Goal: Information Seeking & Learning: Check status

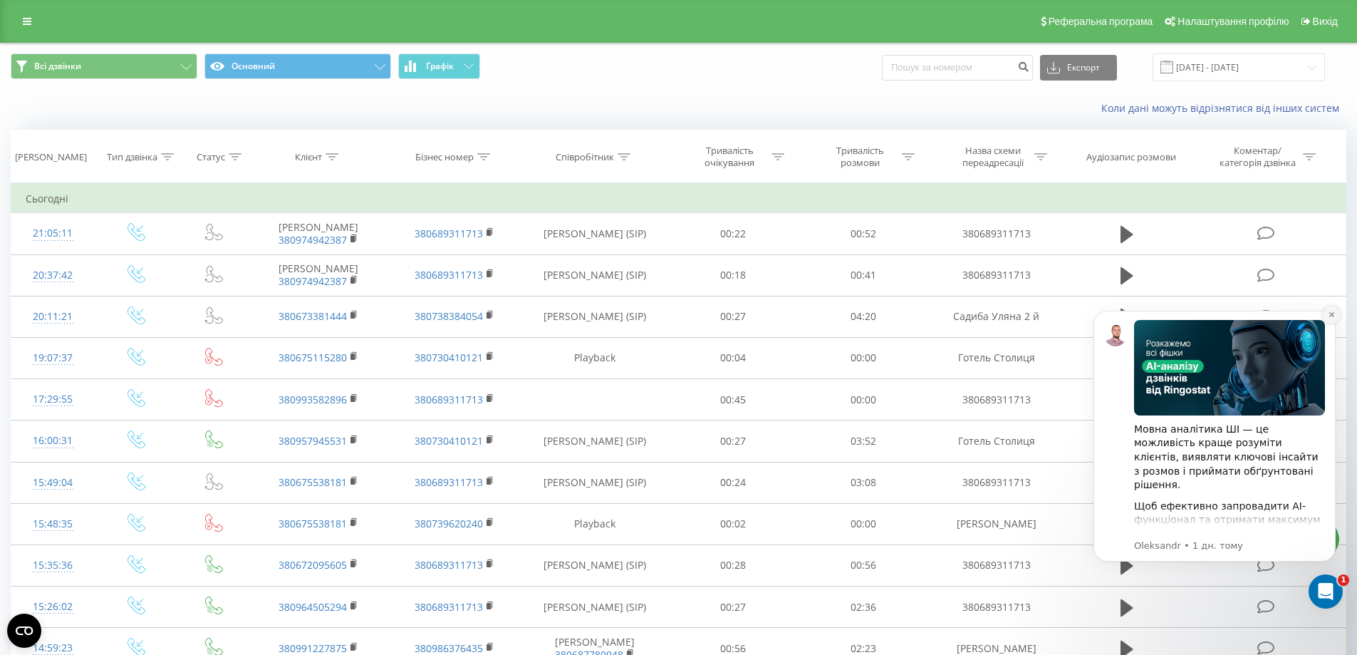
click at [1329, 316] on icon "Dismiss notification" at bounding box center [1331, 314] width 5 height 5
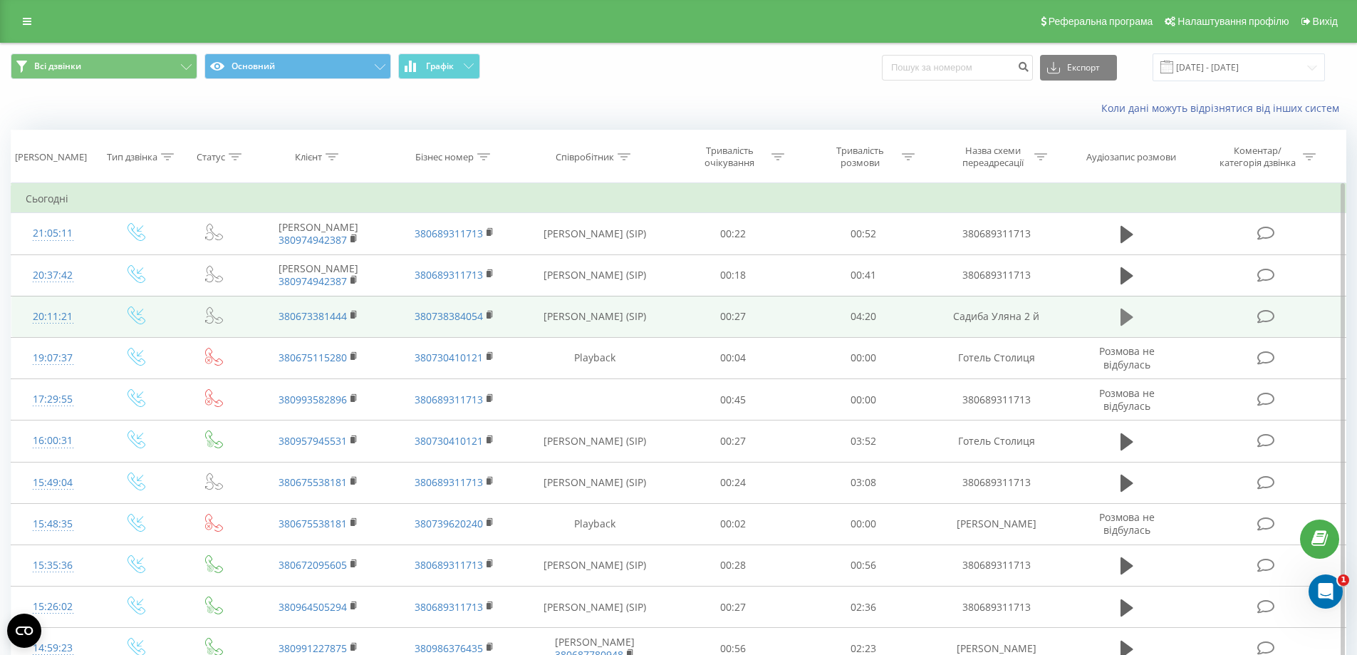
click at [1133, 317] on button at bounding box center [1126, 316] width 21 height 21
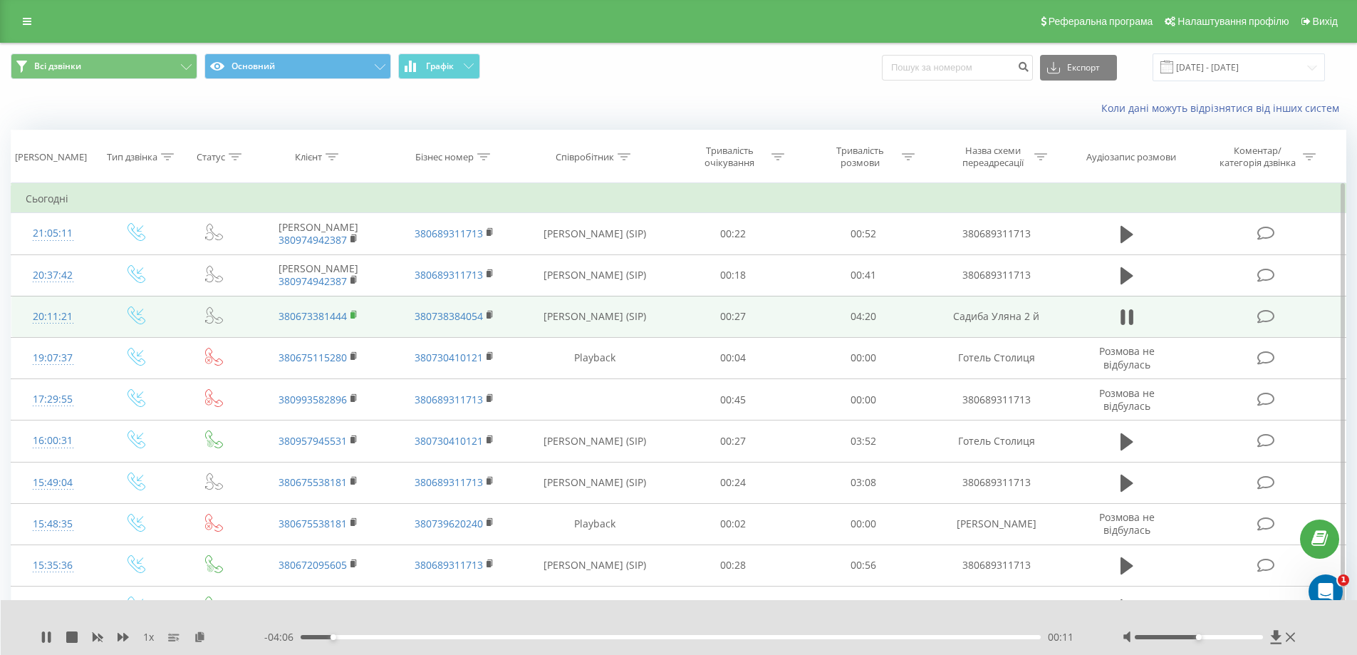
click at [353, 317] on rect at bounding box center [353, 315] width 4 height 6
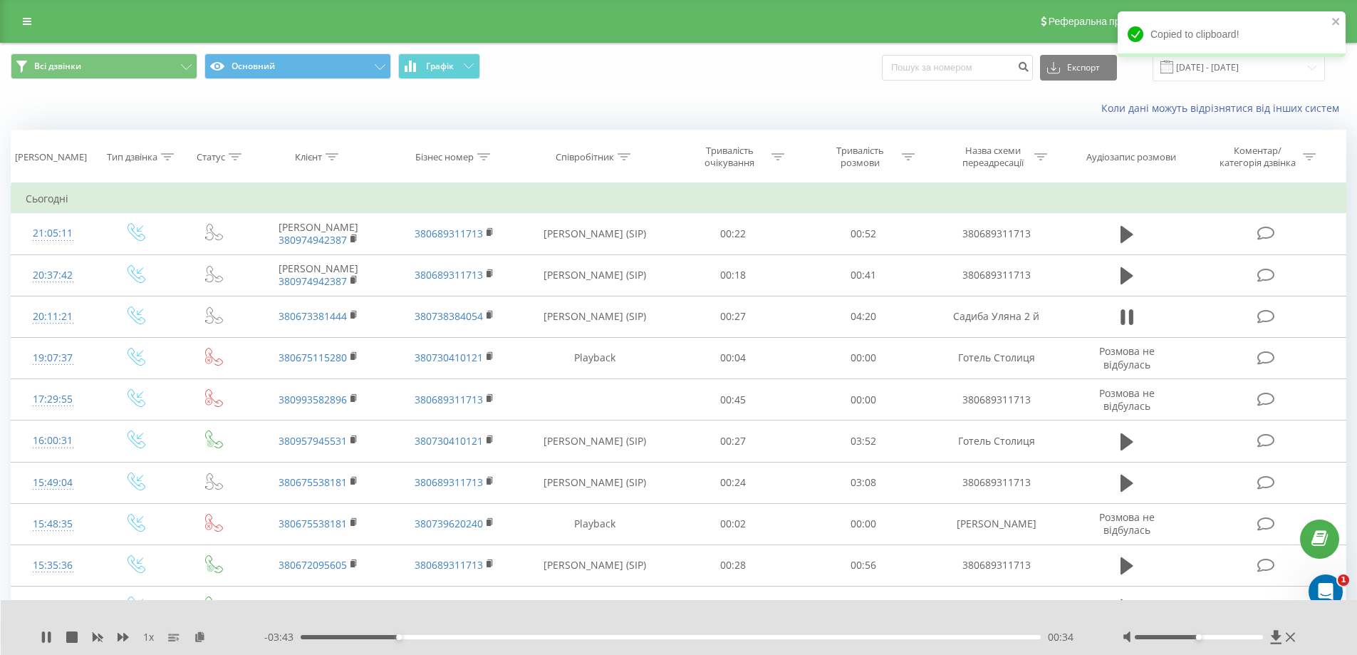
drag, startPoint x: 421, startPoint y: 638, endPoint x: 435, endPoint y: 636, distance: 13.6
click at [421, 638] on div "00:34" at bounding box center [671, 637] width 741 height 4
click at [440, 638] on div "00:48" at bounding box center [671, 637] width 741 height 4
click at [457, 636] on div "00:49" at bounding box center [671, 637] width 741 height 4
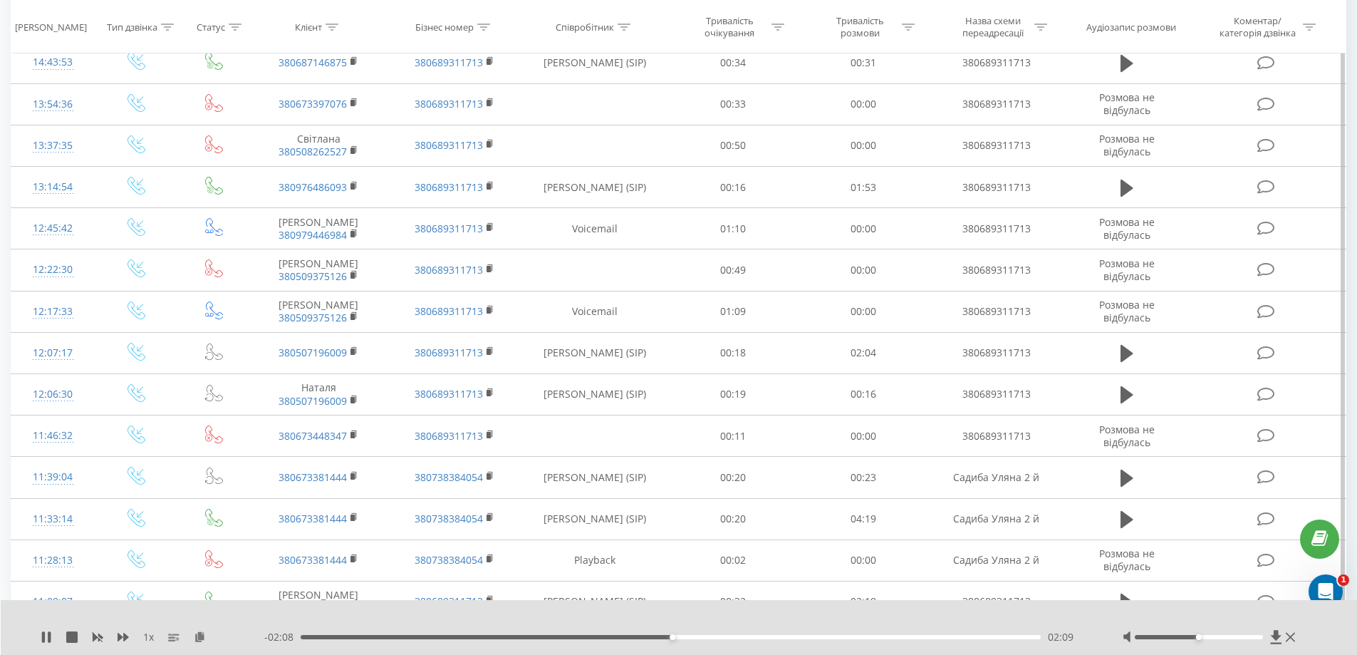
scroll to position [641, 0]
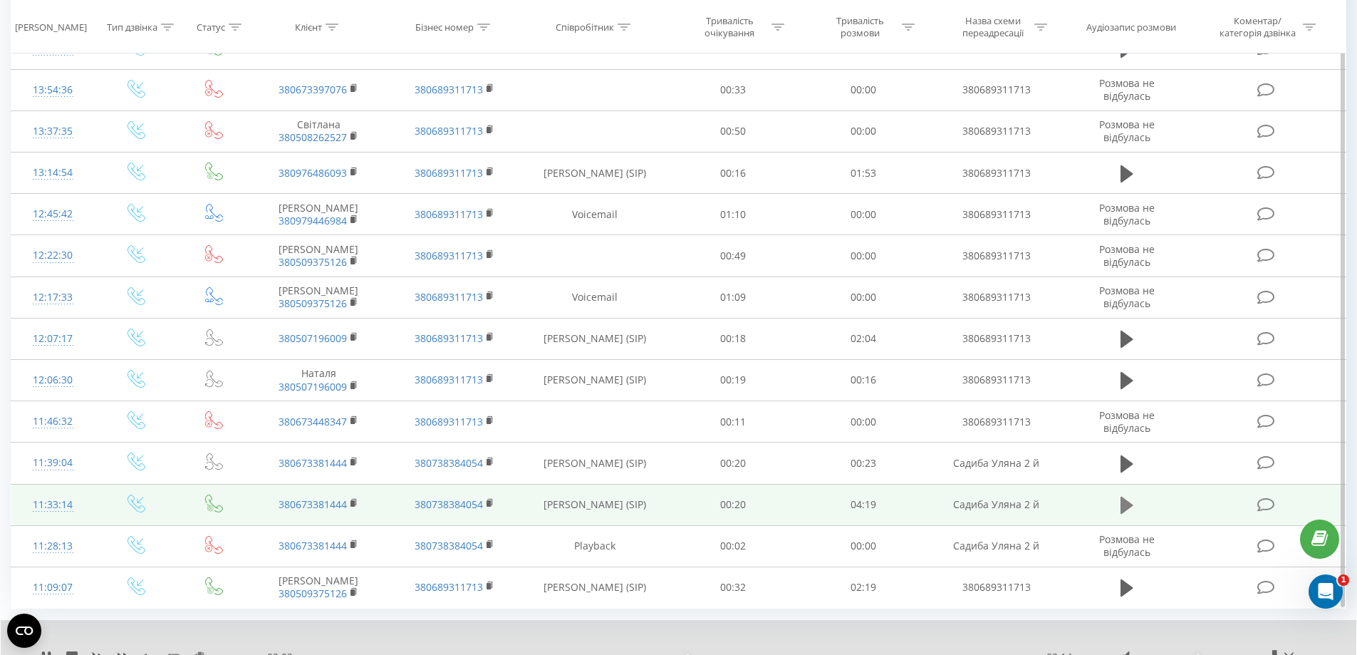
click at [1130, 507] on icon at bounding box center [1127, 505] width 13 height 17
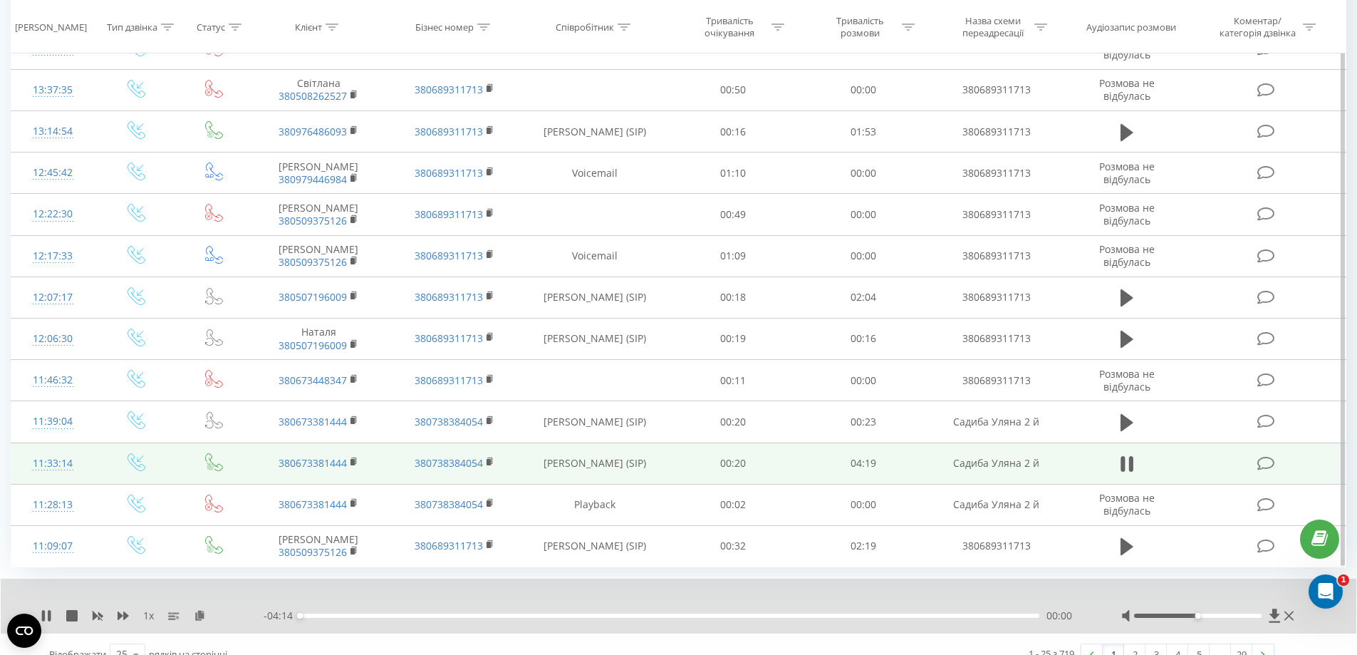
scroll to position [703, 0]
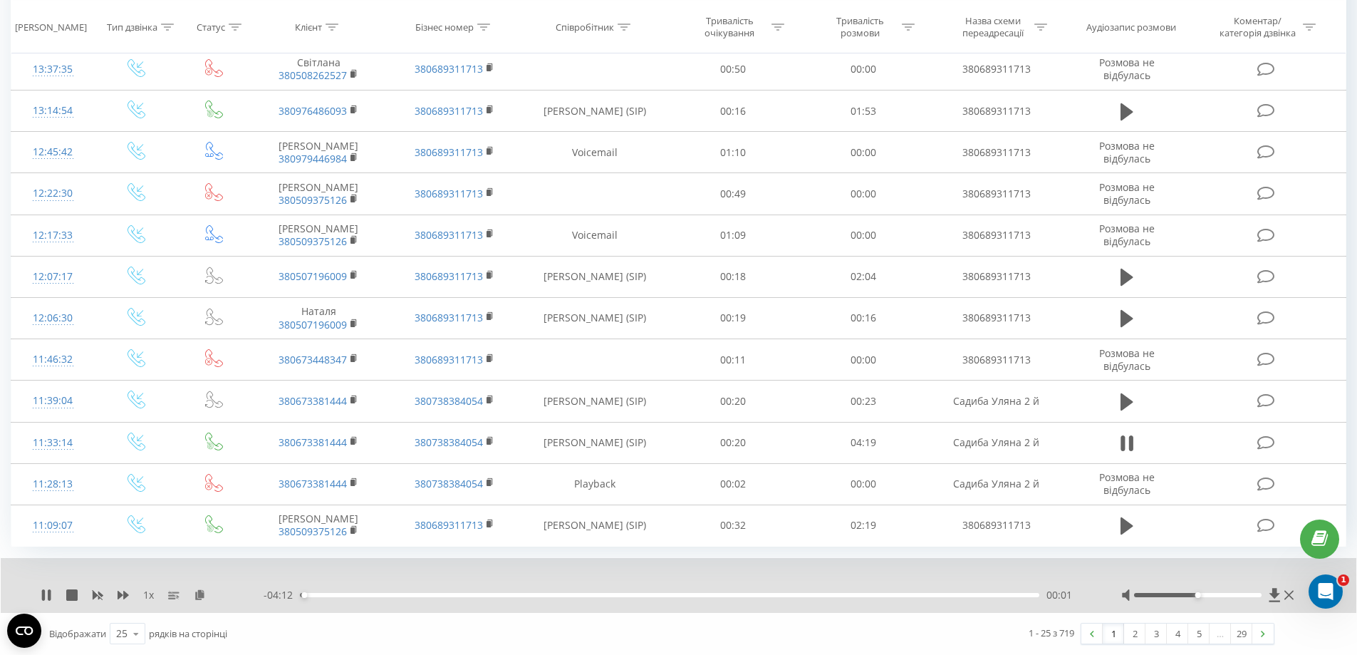
click at [348, 592] on div "- 04:12 00:01 00:01" at bounding box center [675, 595] width 822 height 14
click at [354, 594] on div "00:02" at bounding box center [669, 595] width 739 height 4
click at [397, 594] on div "00:33" at bounding box center [669, 595] width 739 height 4
click at [150, 594] on span "1 x" at bounding box center [148, 595] width 11 height 14
click at [118, 596] on icon at bounding box center [123, 595] width 11 height 9
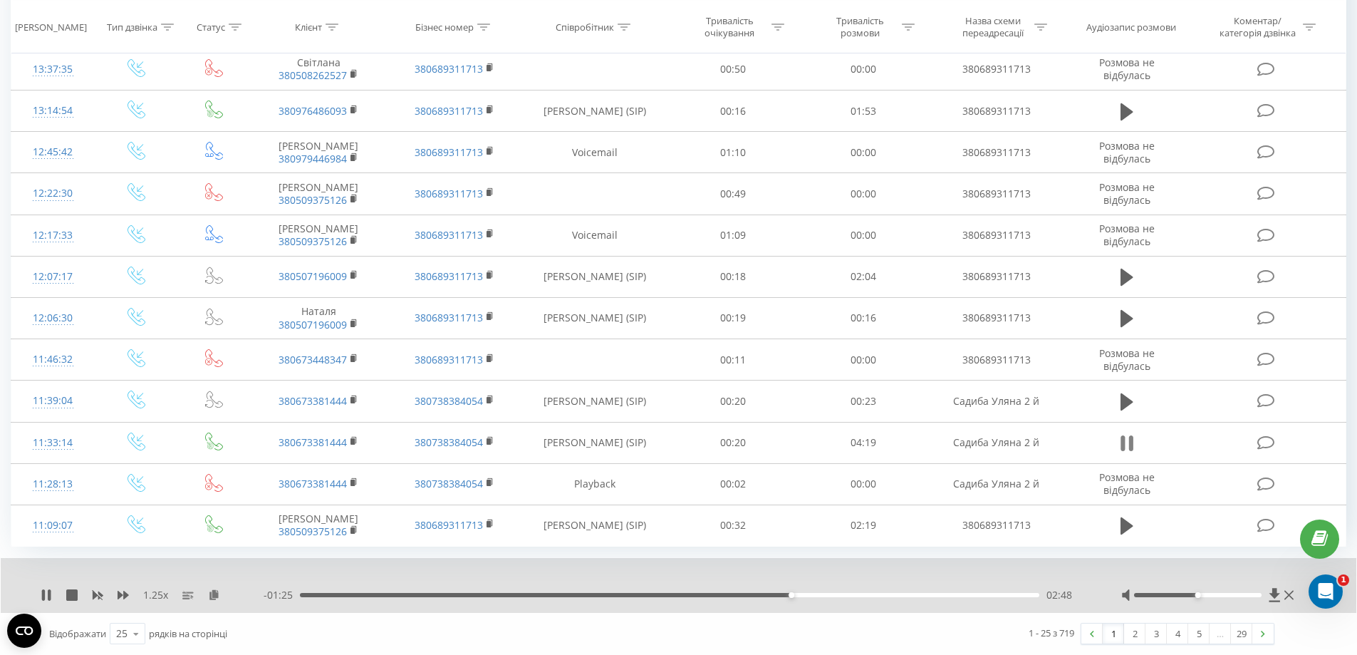
click at [1126, 443] on icon at bounding box center [1127, 443] width 13 height 20
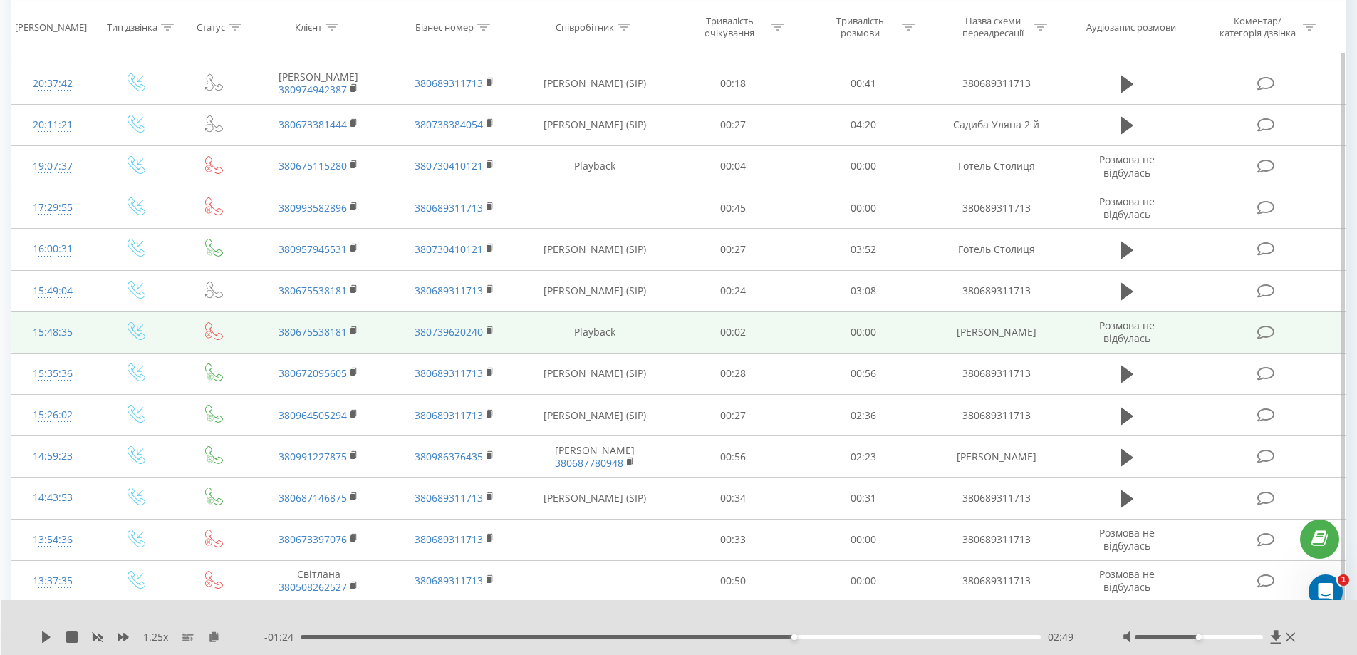
scroll to position [0, 0]
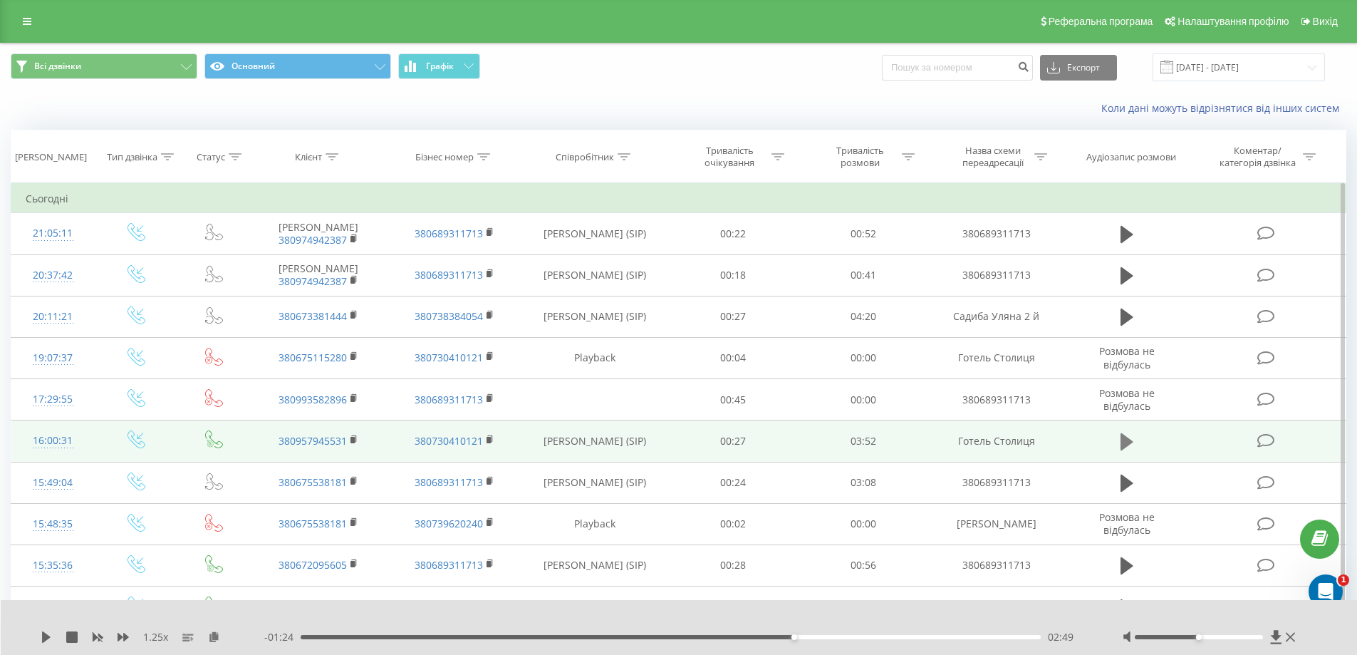
click at [1128, 437] on icon at bounding box center [1127, 442] width 13 height 20
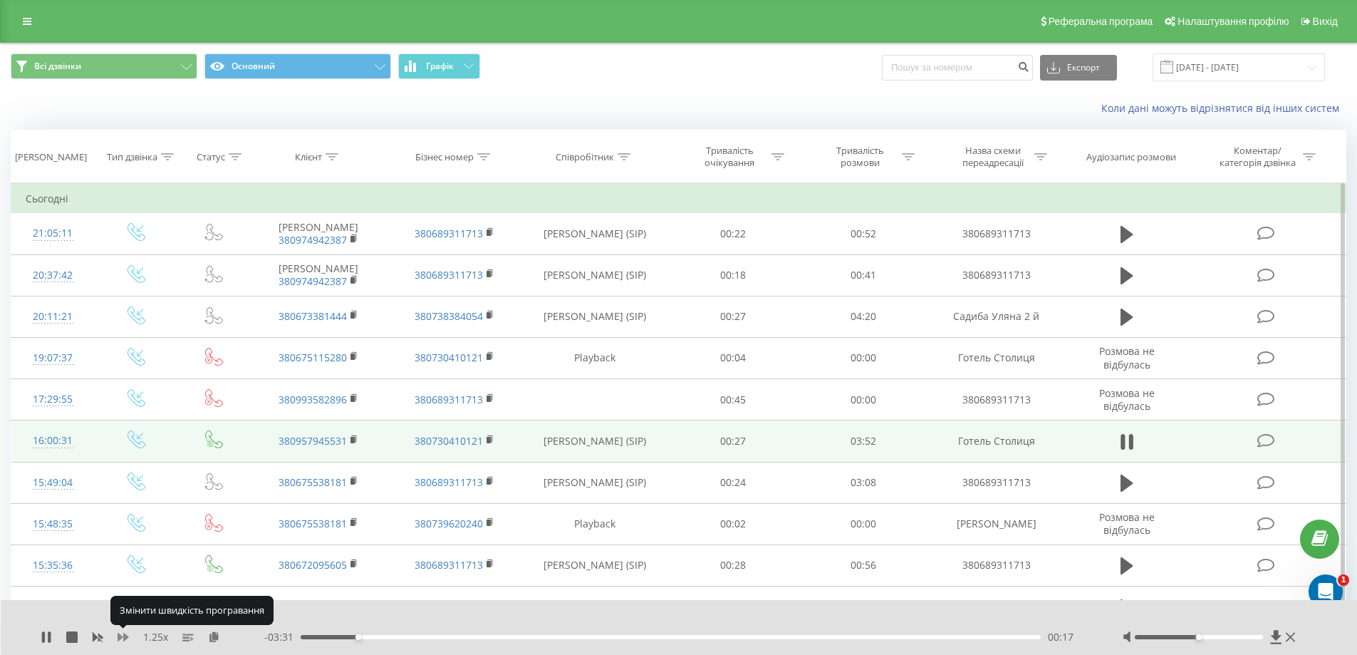
click at [120, 636] on icon at bounding box center [123, 637] width 11 height 9
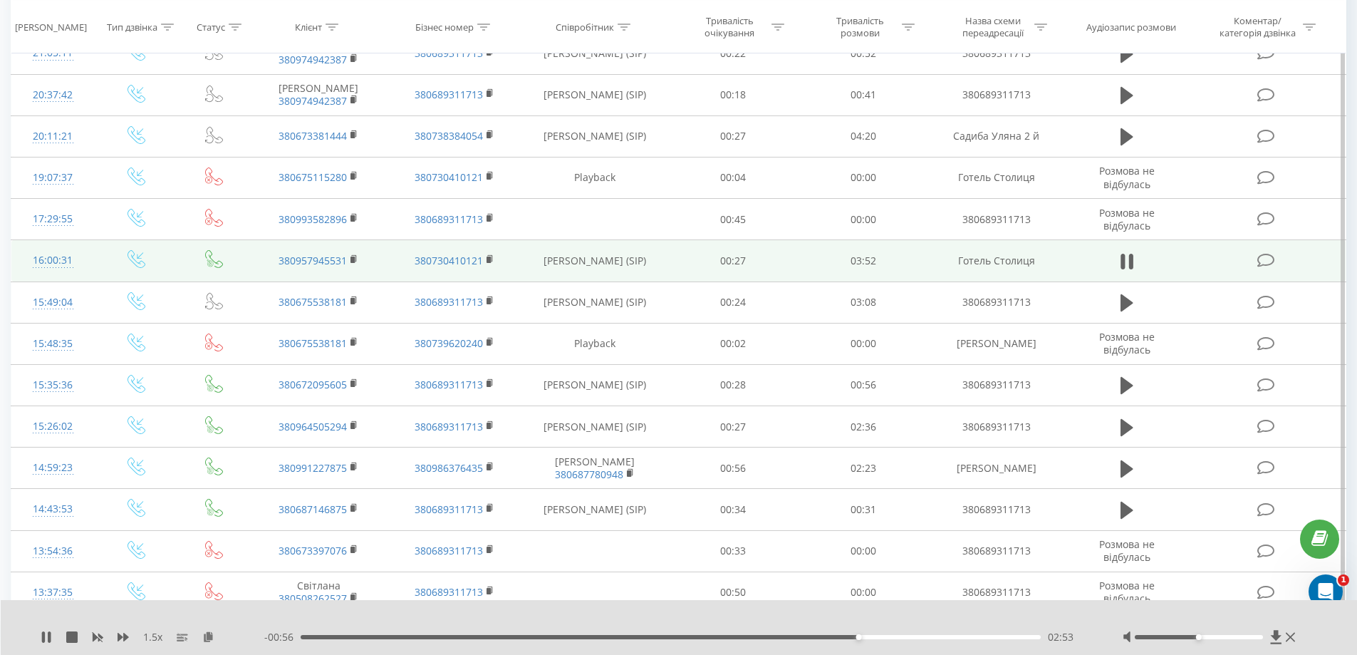
scroll to position [214, 0]
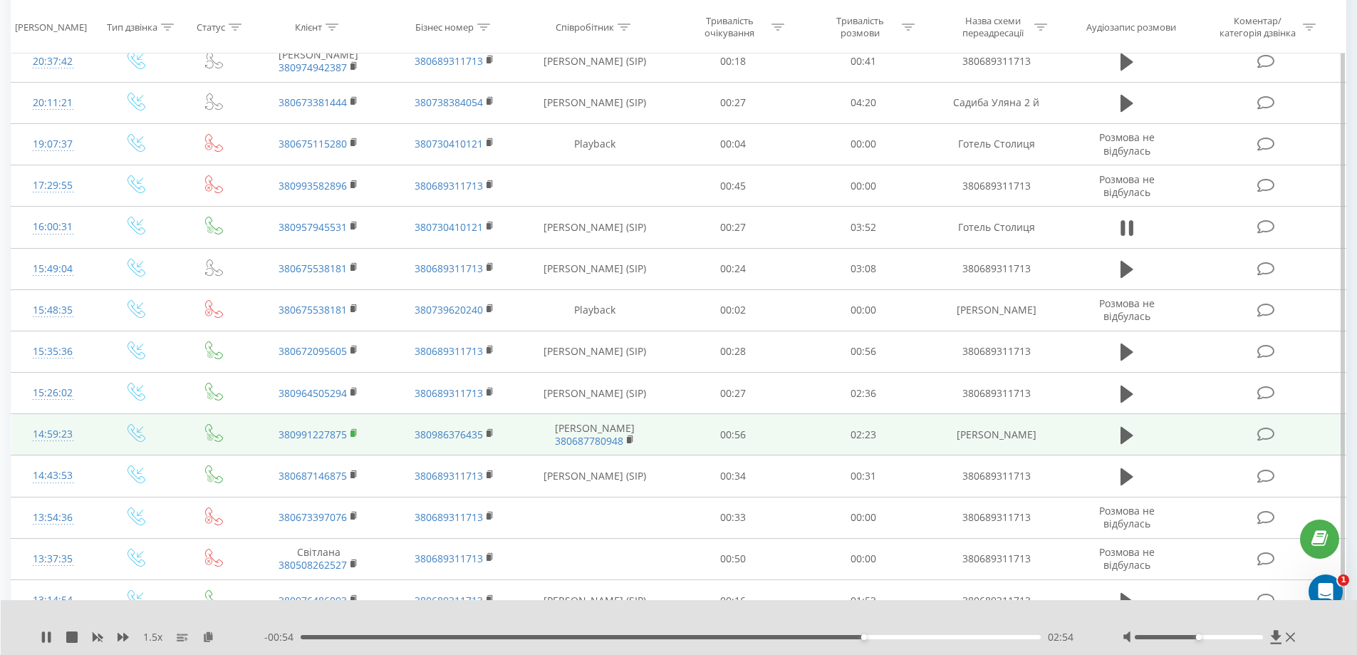
click at [351, 436] on rect at bounding box center [353, 433] width 4 height 6
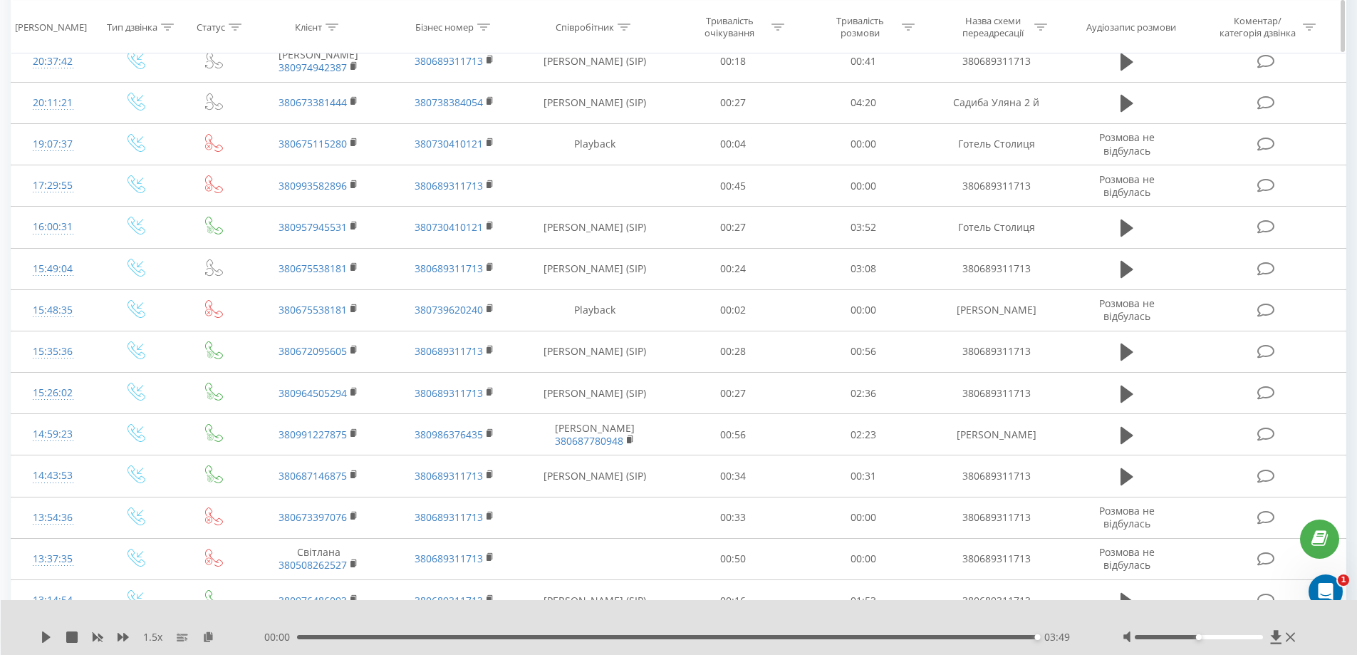
drag, startPoint x: 513, startPoint y: 31, endPoint x: 515, endPoint y: 38, distance: 8.1
click at [513, 31] on div "Бізнес номер" at bounding box center [454, 27] width 135 height 12
click at [523, 61] on icon at bounding box center [522, 63] width 7 height 7
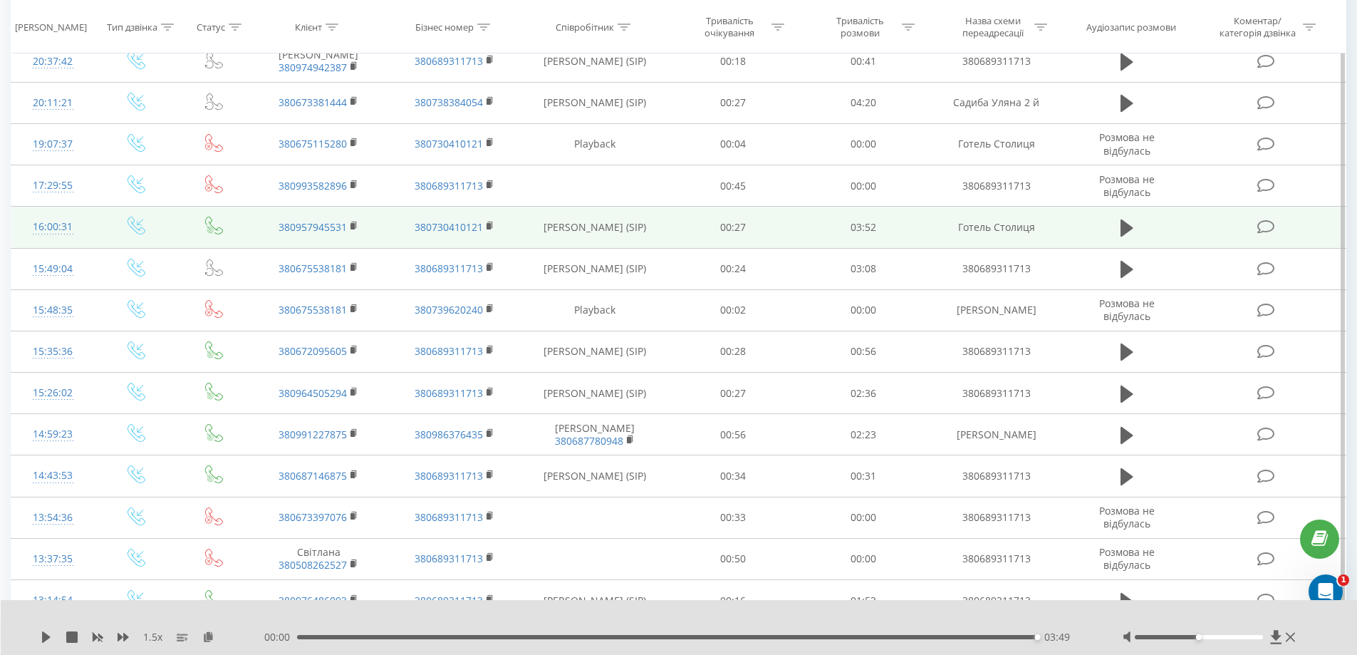
click at [350, 222] on td "380957945531" at bounding box center [318, 227] width 135 height 41
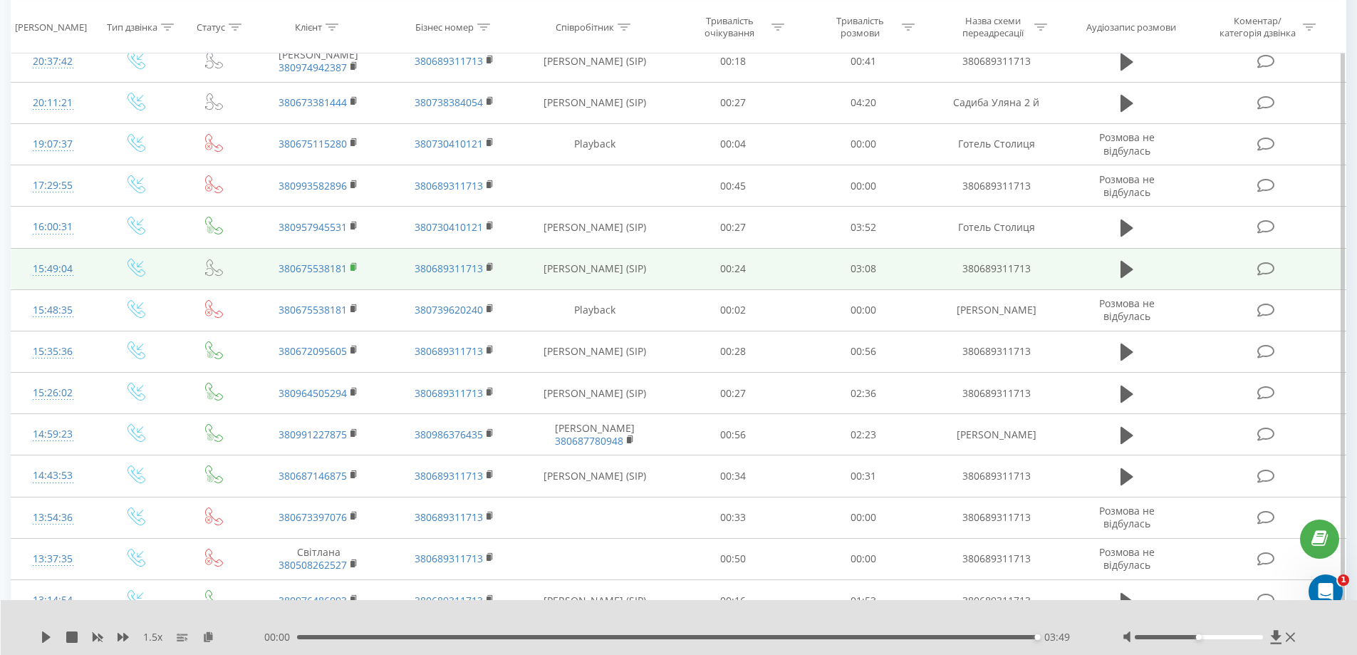
click at [355, 267] on rect at bounding box center [353, 267] width 4 height 6
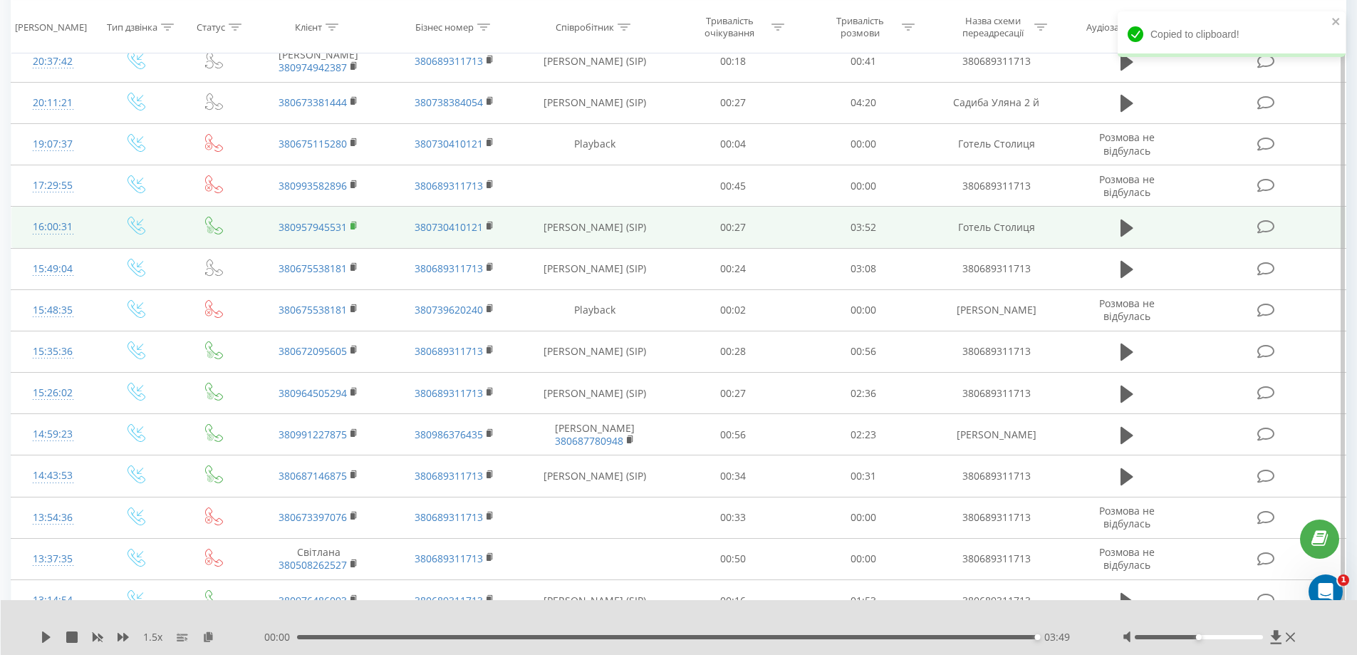
click at [353, 222] on icon at bounding box center [355, 226] width 8 height 10
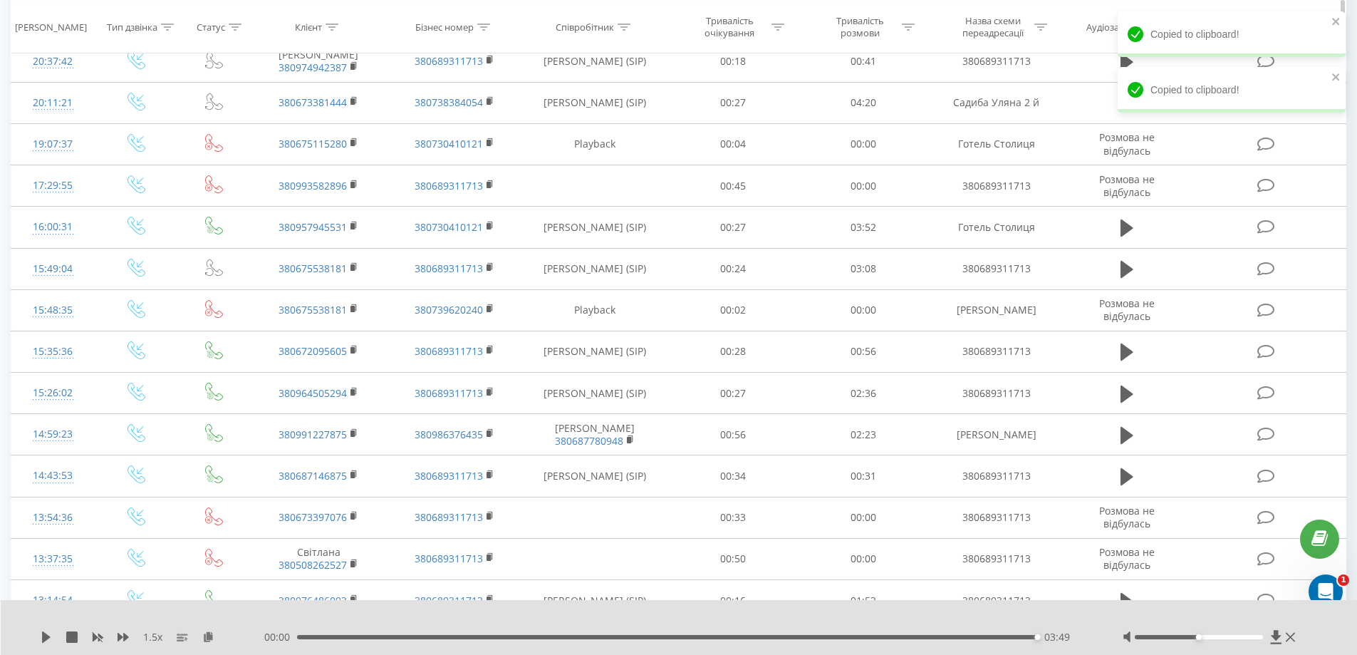
click at [528, 37] on th "Співробітник" at bounding box center [595, 27] width 146 height 53
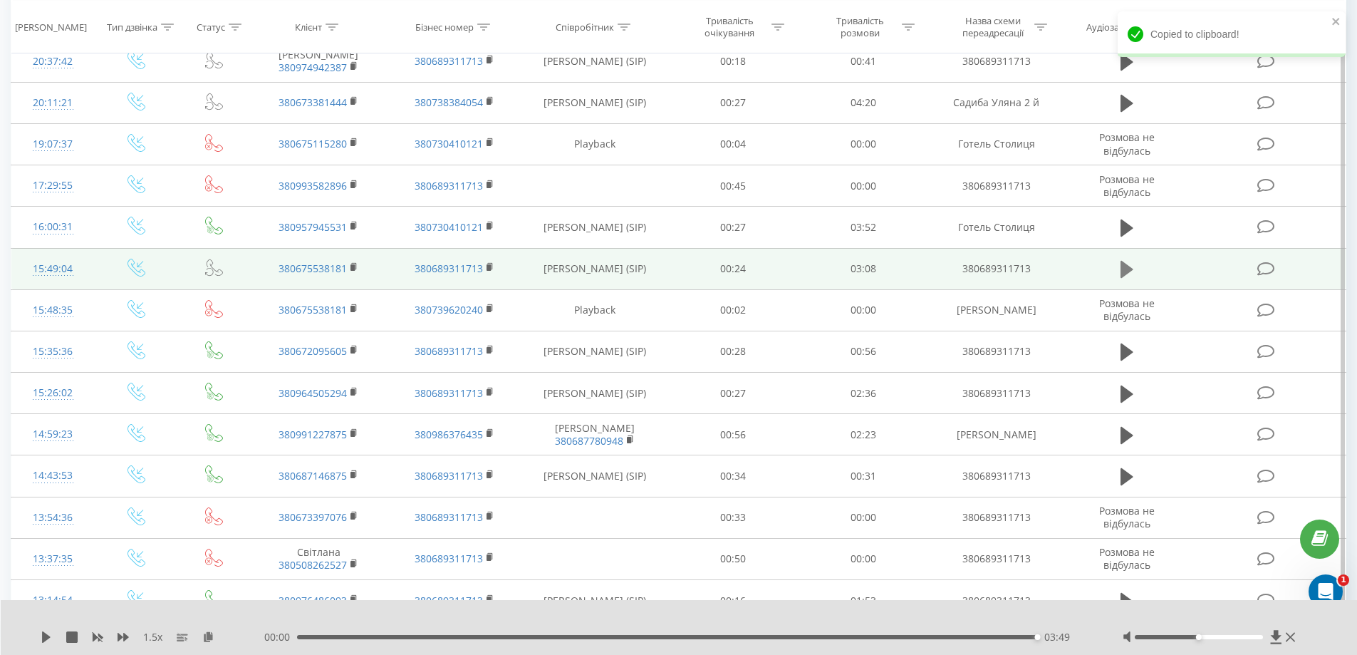
click at [1123, 275] on icon at bounding box center [1127, 269] width 13 height 17
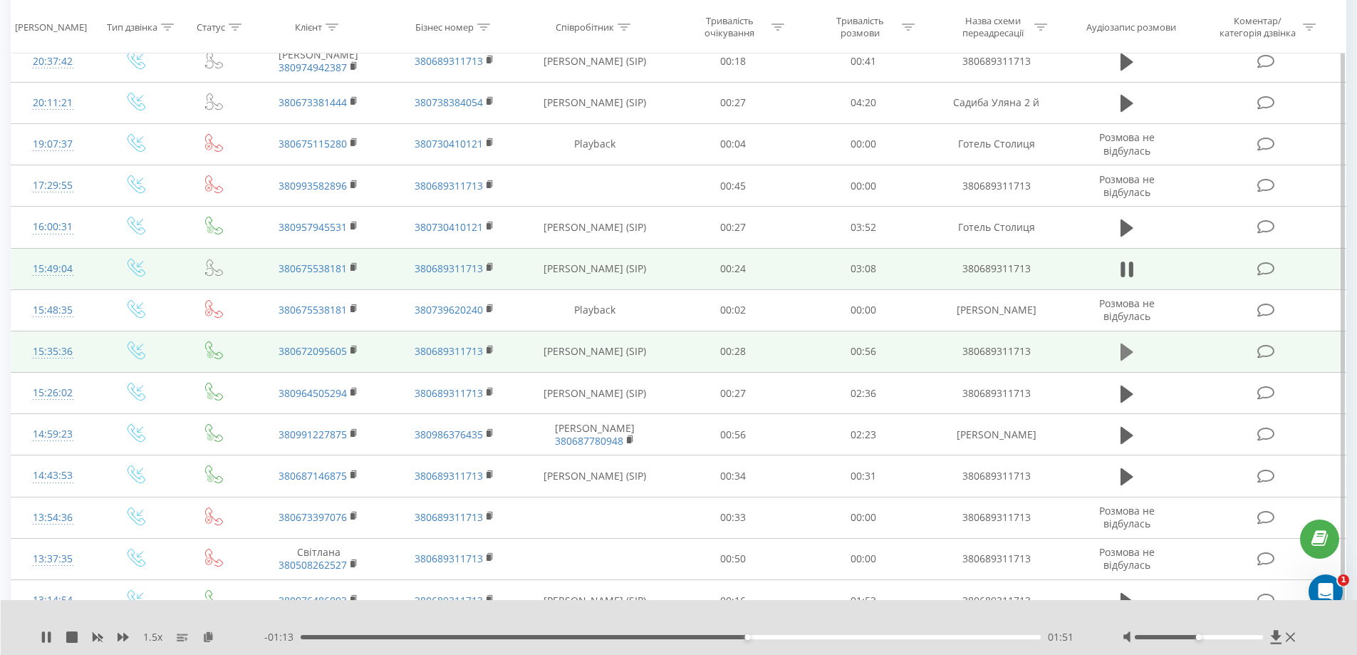
click at [1125, 352] on icon at bounding box center [1127, 351] width 13 height 17
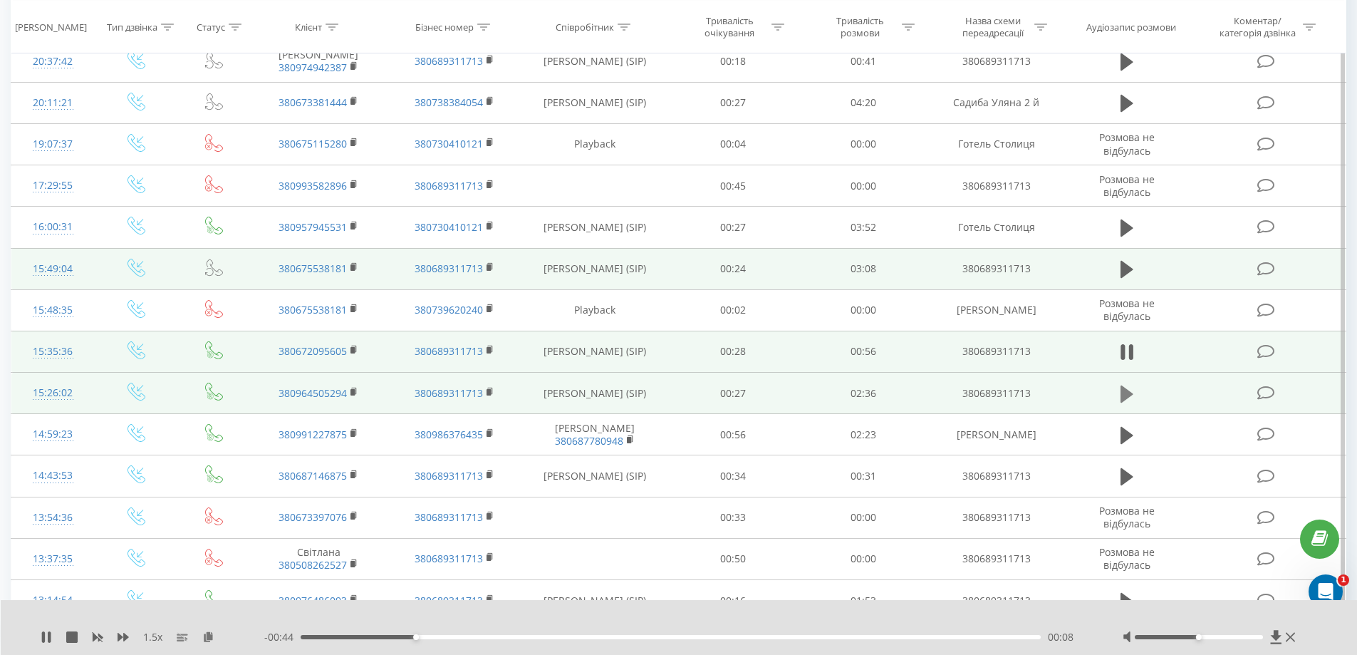
click at [1126, 392] on icon at bounding box center [1127, 393] width 13 height 17
click at [584, 634] on div "- 02:16 00:16 00:16" at bounding box center [675, 637] width 823 height 14
click at [586, 636] on div "00:17" at bounding box center [671, 637] width 741 height 4
click at [353, 388] on icon at bounding box center [354, 390] width 5 height 6
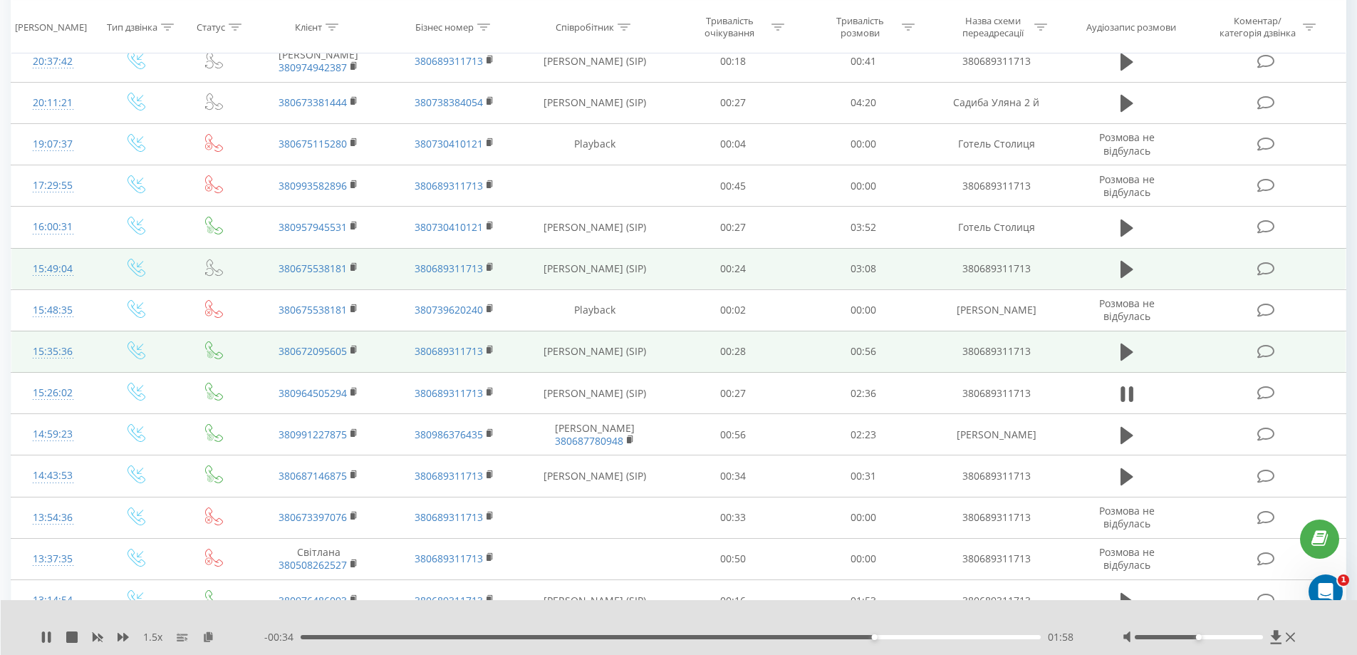
click at [403, 635] on div "01:58" at bounding box center [671, 637] width 741 height 4
click at [517, 7] on th "Бізнес номер" at bounding box center [454, 27] width 135 height 53
click at [1130, 269] on icon at bounding box center [1127, 269] width 13 height 17
click at [1127, 269] on icon at bounding box center [1127, 269] width 13 height 20
click at [1121, 357] on icon at bounding box center [1127, 352] width 13 height 20
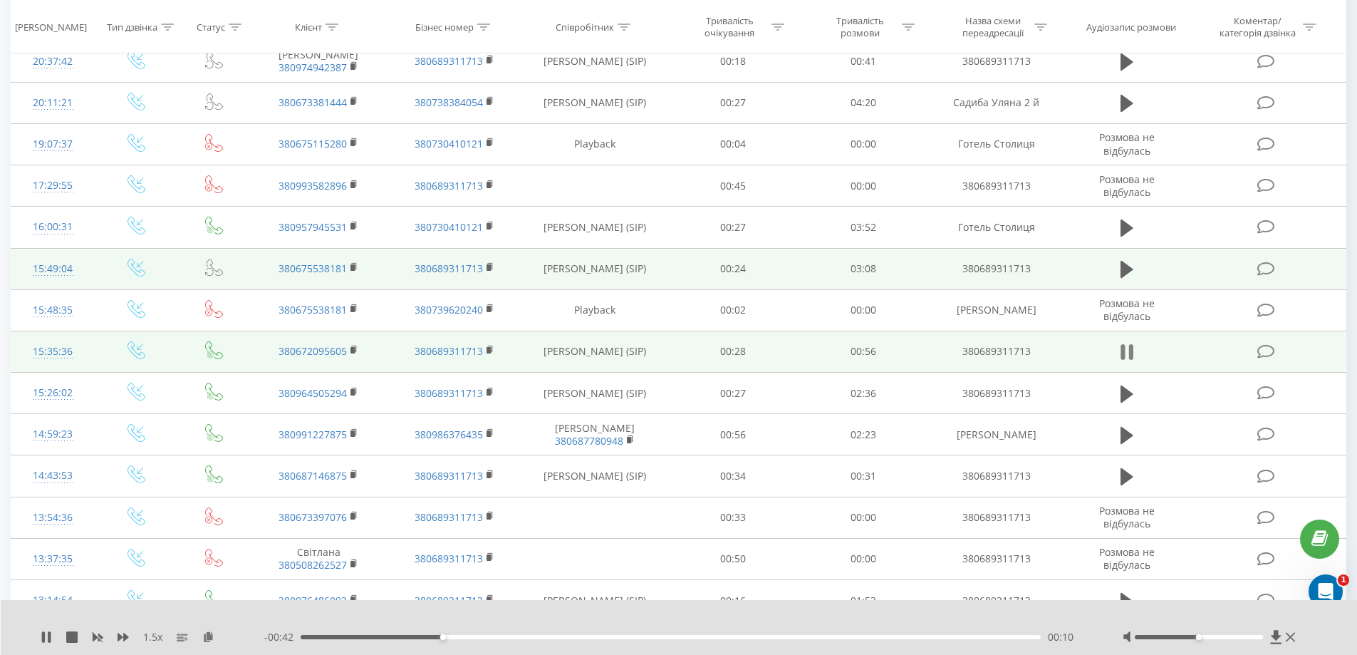
click at [1123, 356] on icon at bounding box center [1123, 352] width 4 height 16
click at [1127, 389] on icon at bounding box center [1127, 394] width 13 height 20
click at [1126, 389] on icon at bounding box center [1127, 394] width 13 height 20
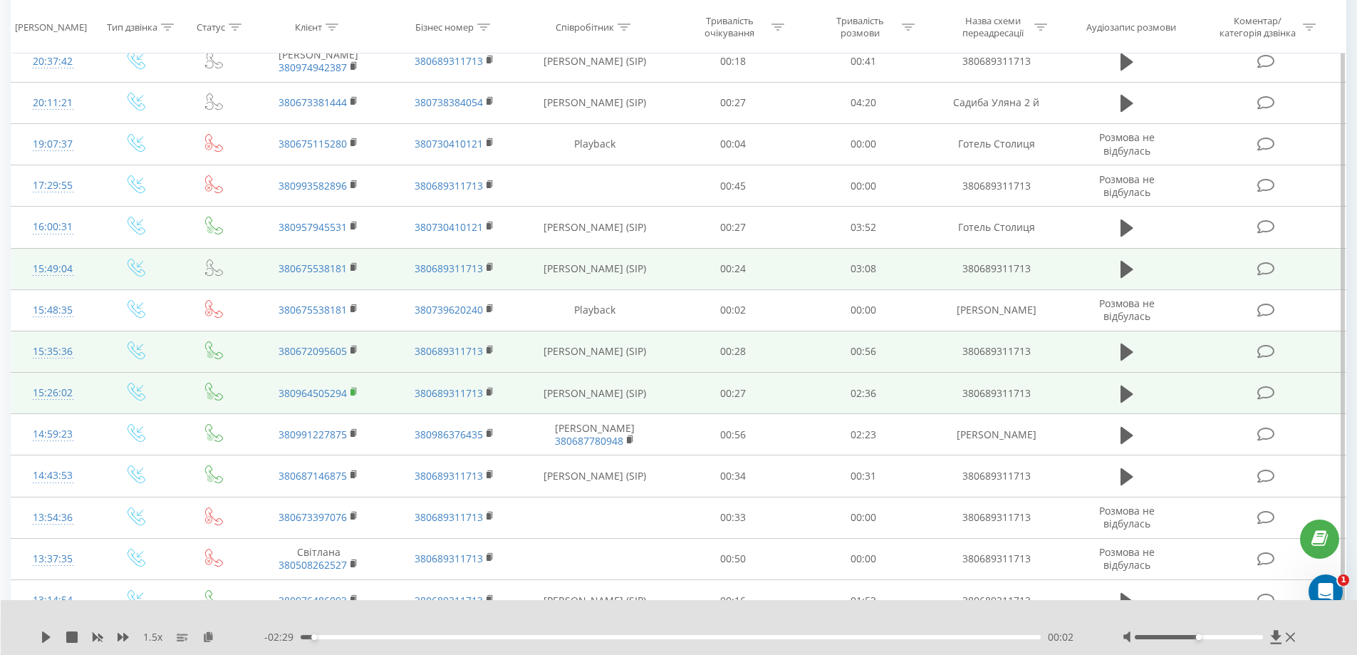
click at [351, 388] on icon at bounding box center [355, 392] width 8 height 10
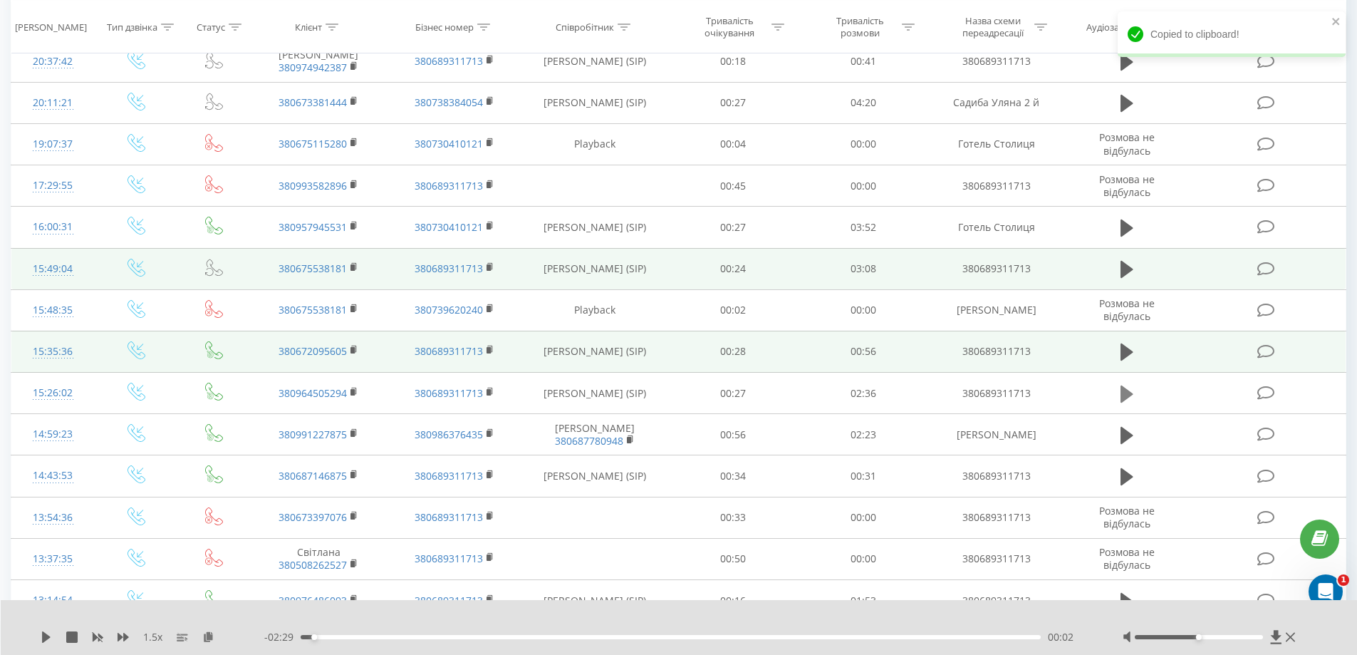
click at [1125, 393] on icon at bounding box center [1127, 393] width 13 height 17
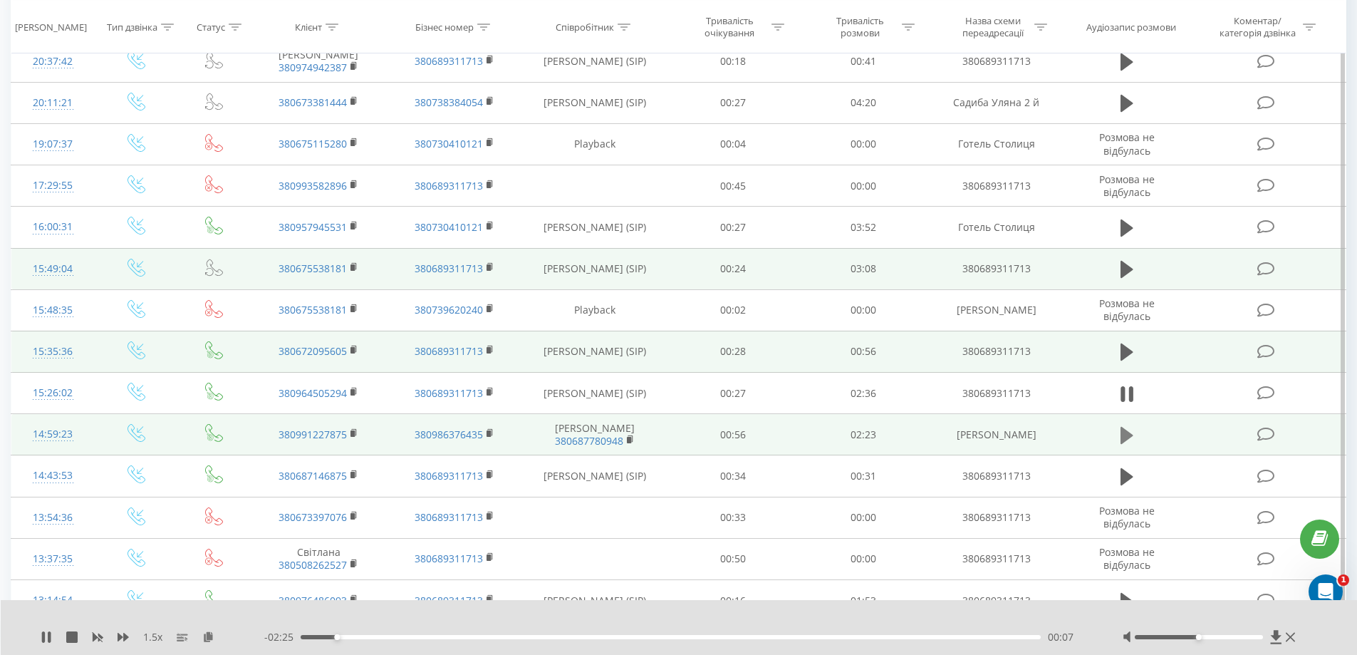
click at [1123, 434] on icon at bounding box center [1127, 435] width 13 height 17
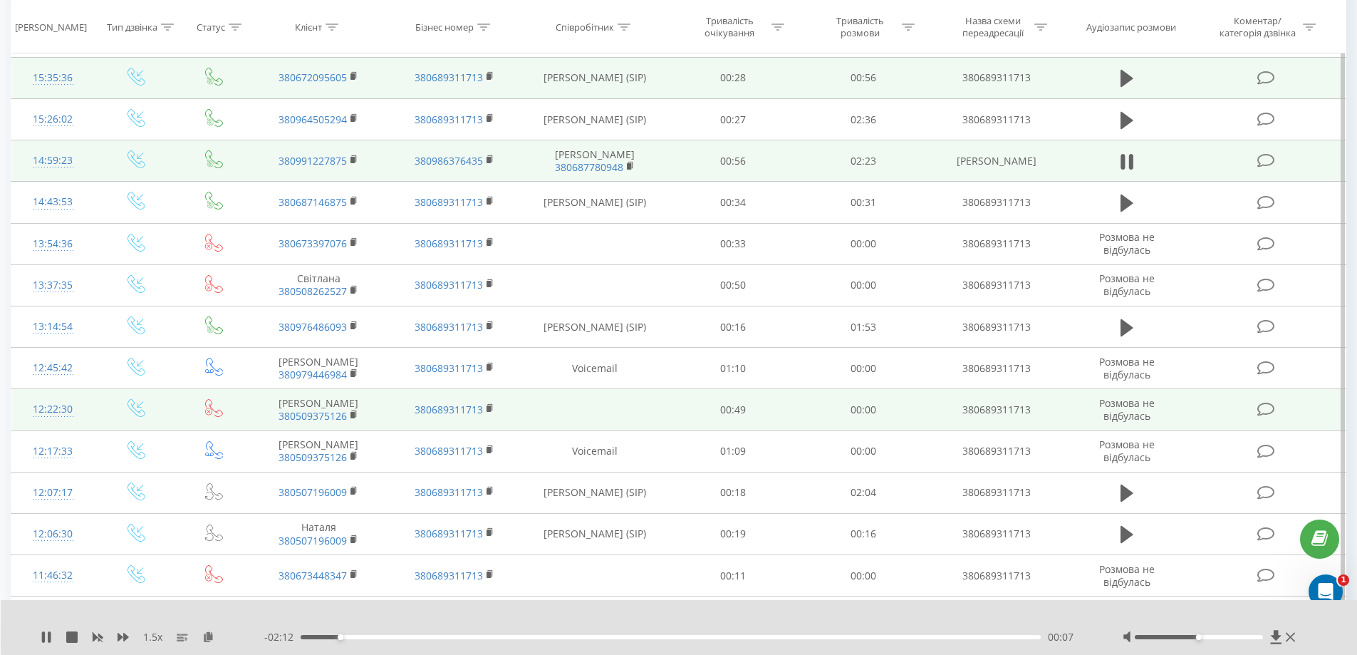
scroll to position [499, 0]
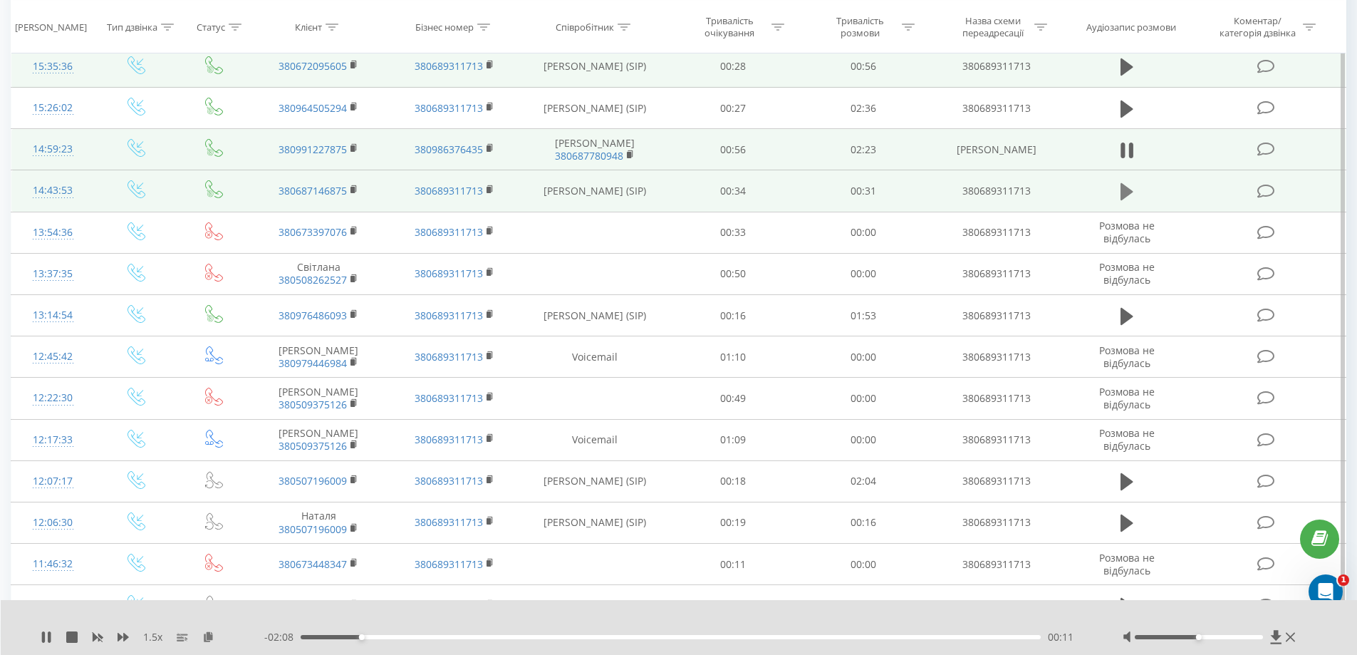
click at [1124, 187] on icon at bounding box center [1127, 191] width 13 height 17
click at [1124, 187] on icon at bounding box center [1123, 192] width 4 height 16
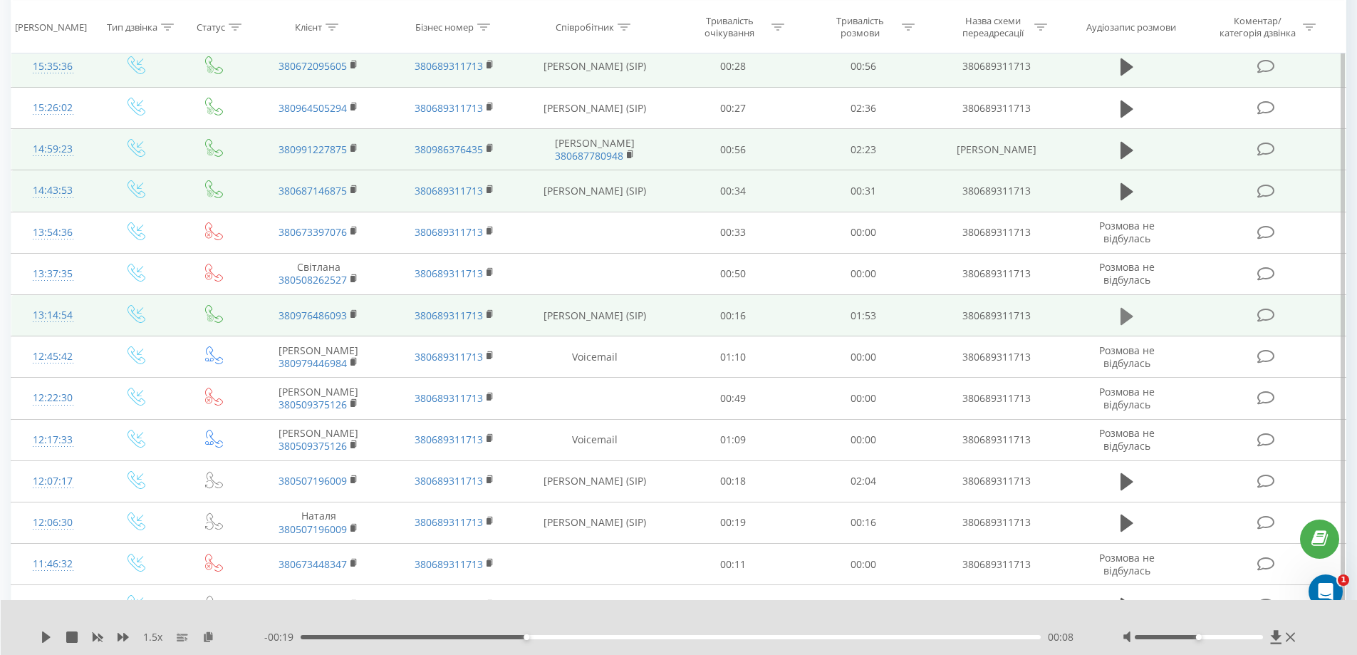
click at [1121, 316] on icon at bounding box center [1127, 315] width 13 height 17
click at [1127, 314] on icon at bounding box center [1127, 316] width 13 height 20
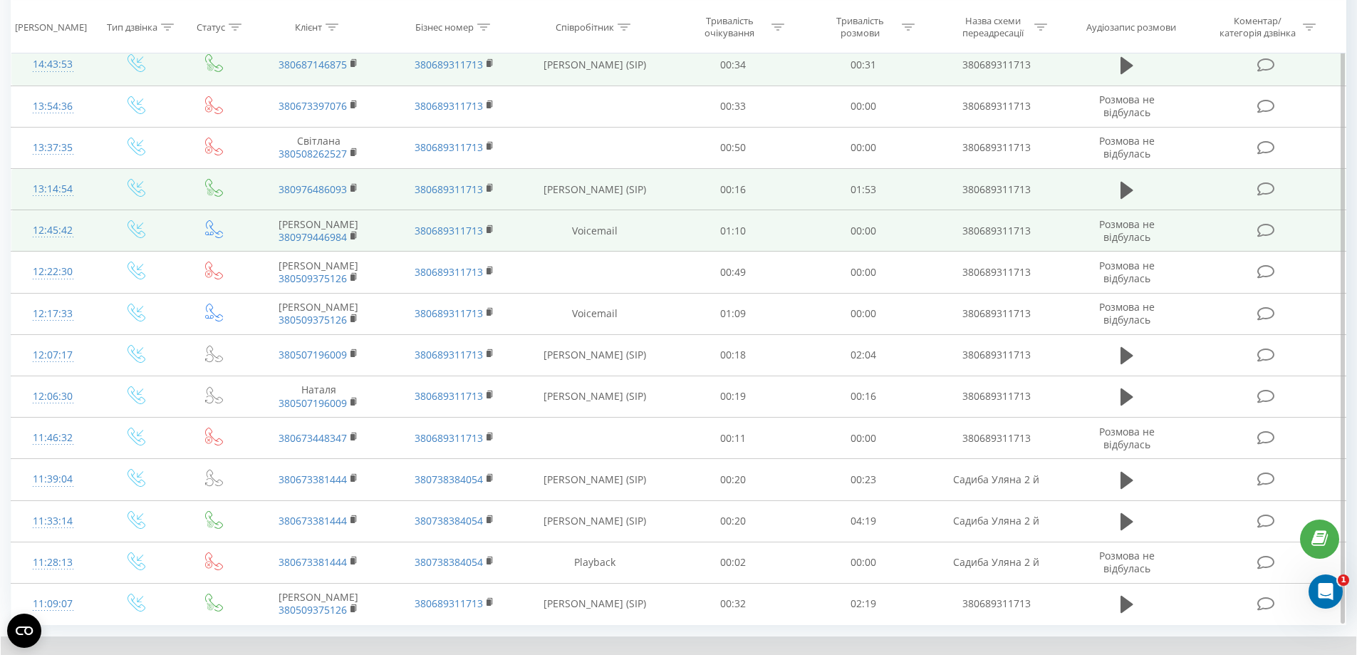
scroll to position [641, 0]
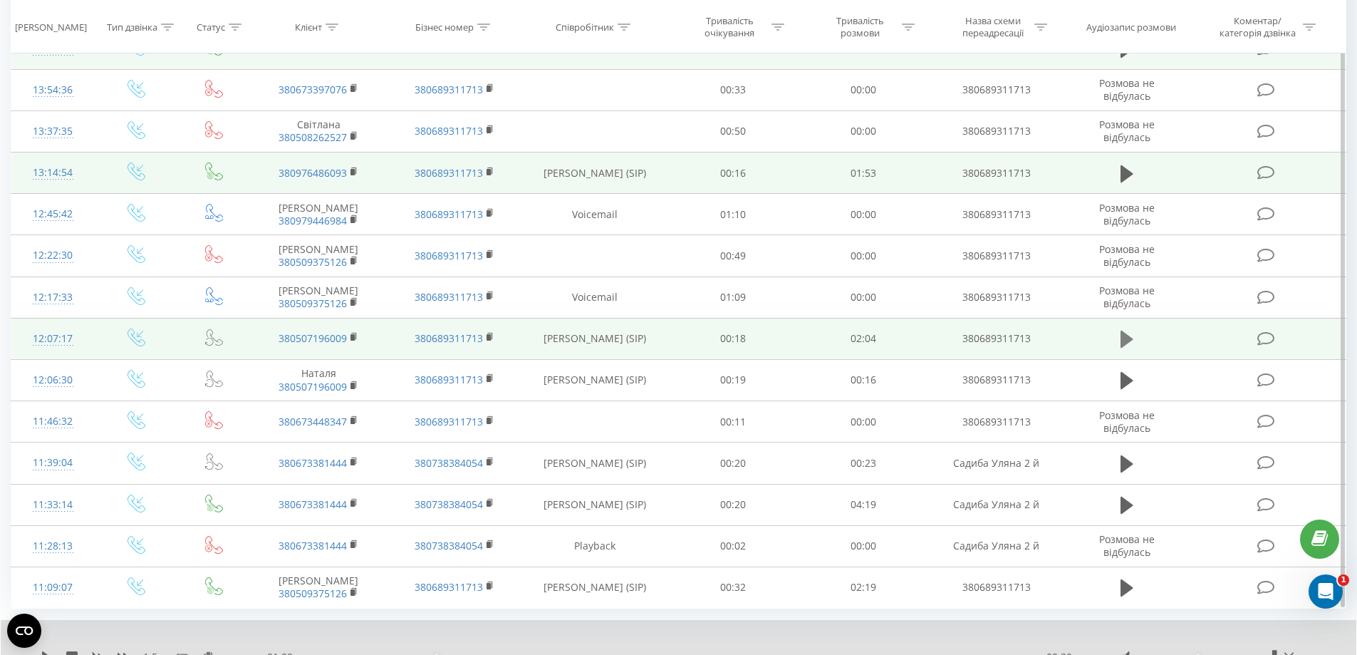
click at [1124, 340] on icon at bounding box center [1127, 339] width 13 height 17
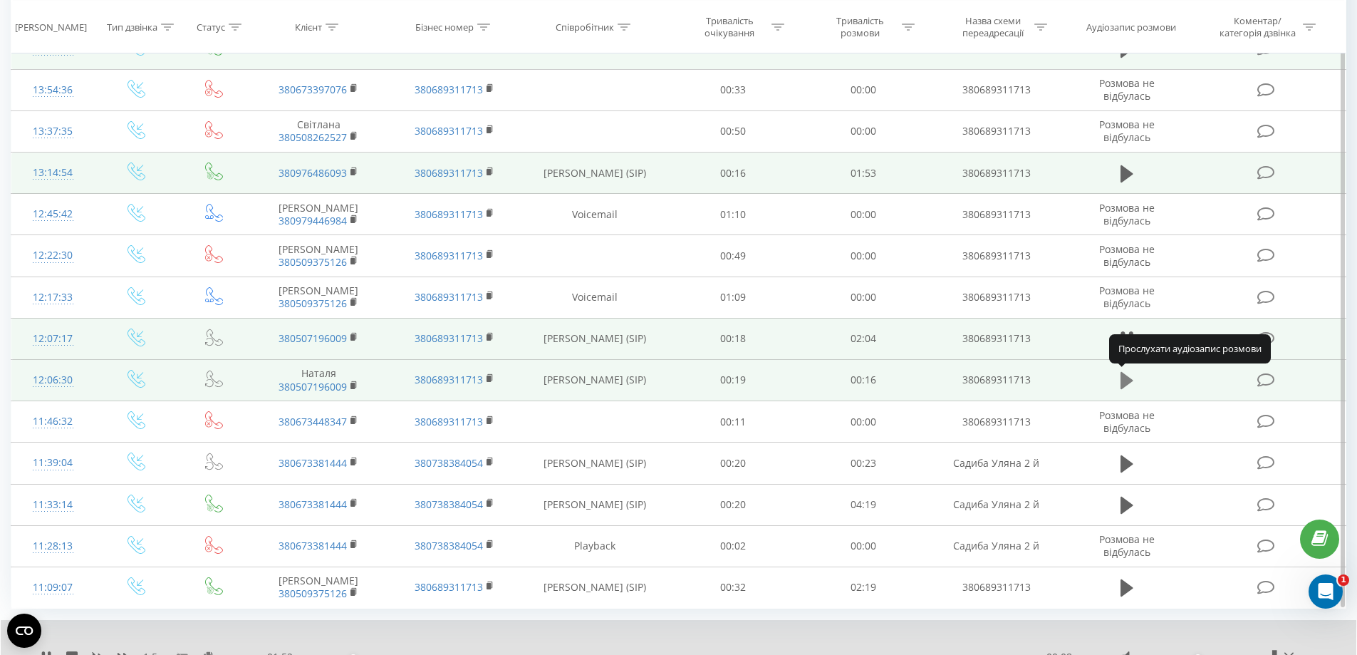
click at [1123, 377] on icon at bounding box center [1127, 380] width 13 height 17
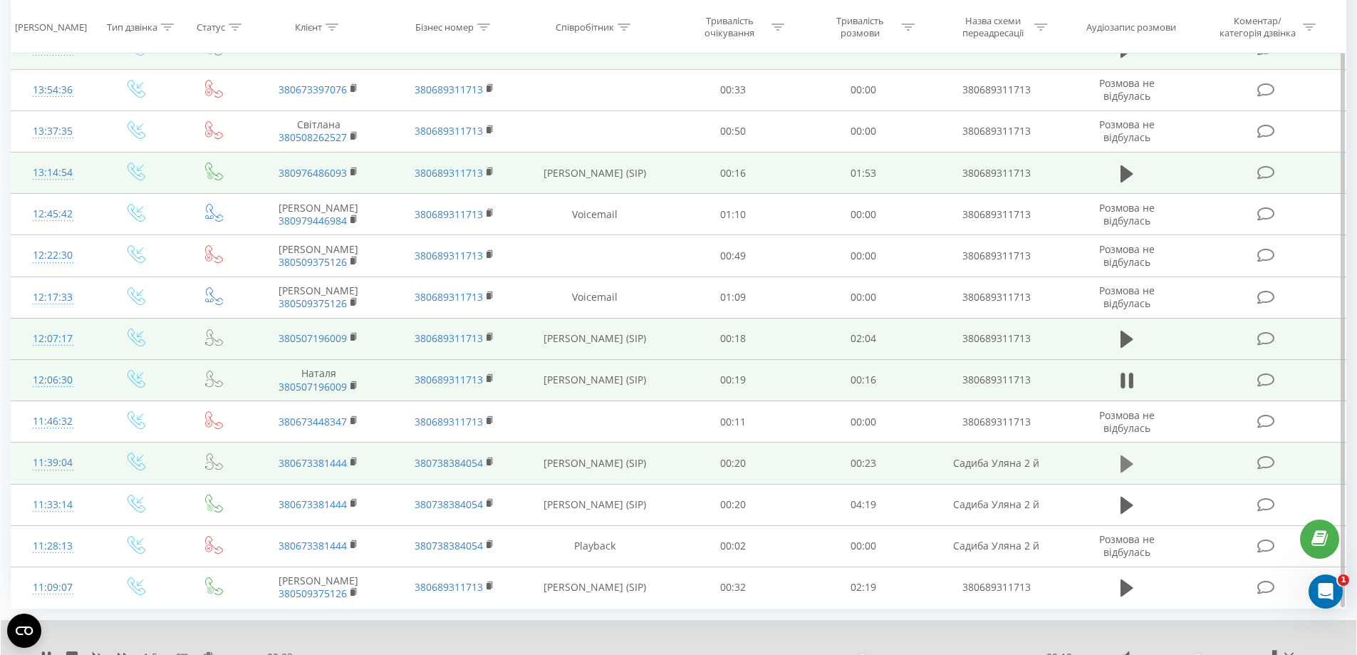
click at [1123, 465] on icon at bounding box center [1127, 463] width 13 height 17
click at [1130, 504] on icon at bounding box center [1127, 505] width 13 height 17
click at [1129, 504] on icon at bounding box center [1130, 505] width 4 height 16
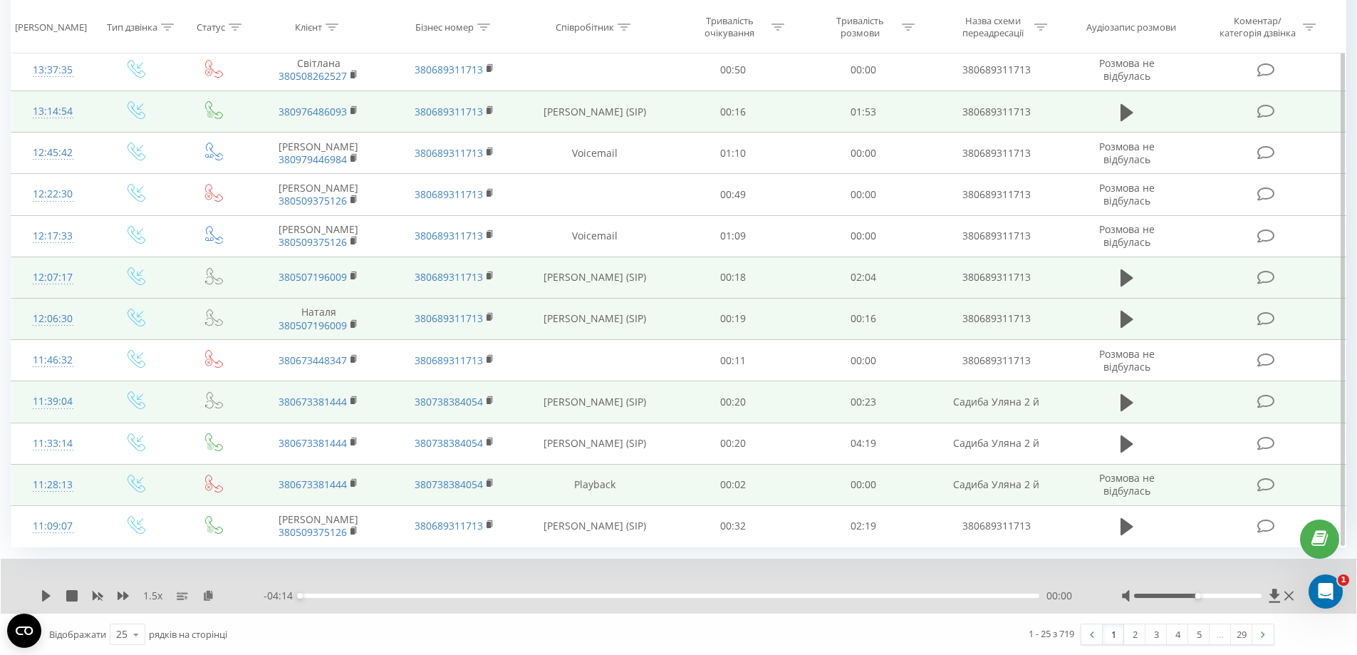
scroll to position [703, 0]
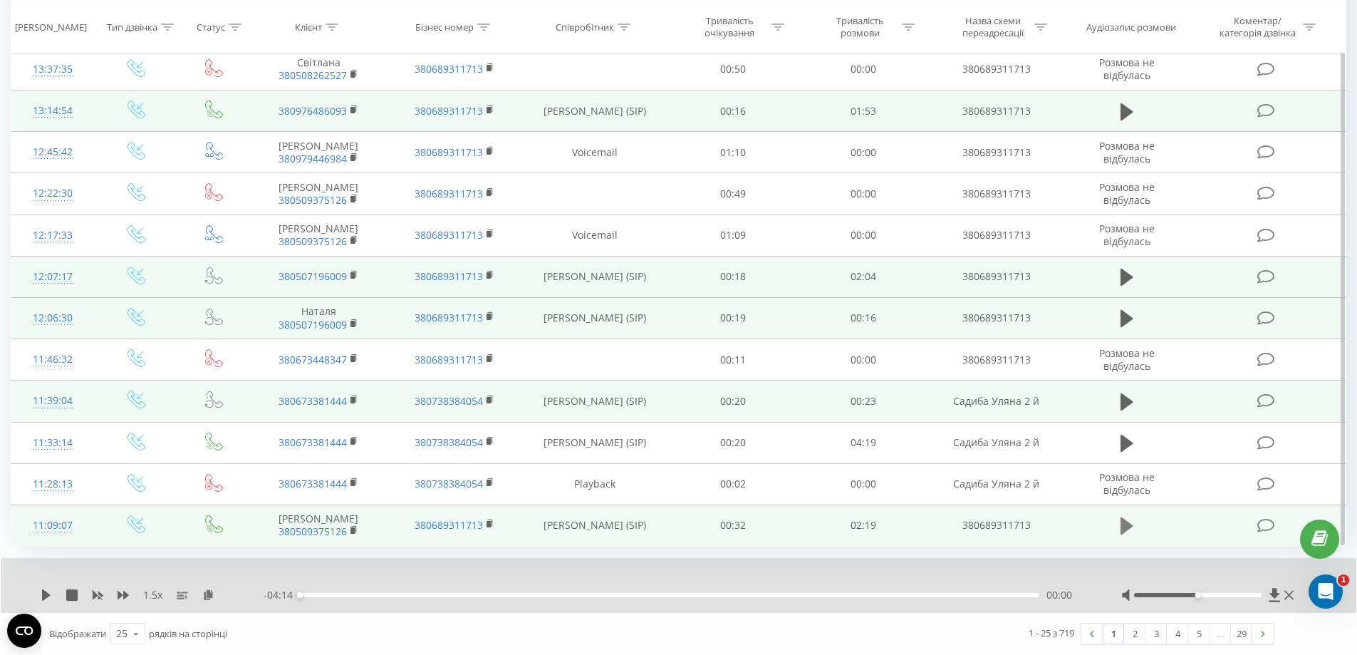
click at [1125, 530] on icon at bounding box center [1127, 525] width 13 height 17
click at [1124, 530] on icon at bounding box center [1123, 526] width 4 height 16
click at [1131, 632] on link "2" at bounding box center [1134, 633] width 21 height 20
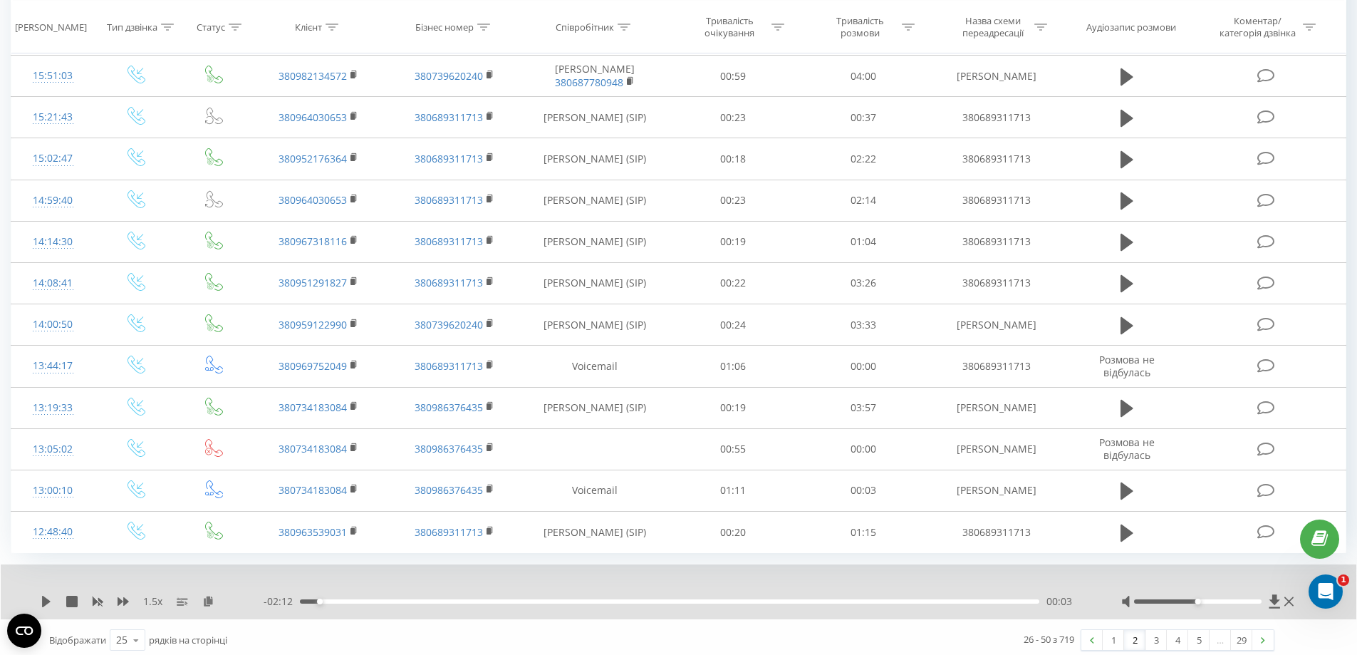
scroll to position [732, 0]
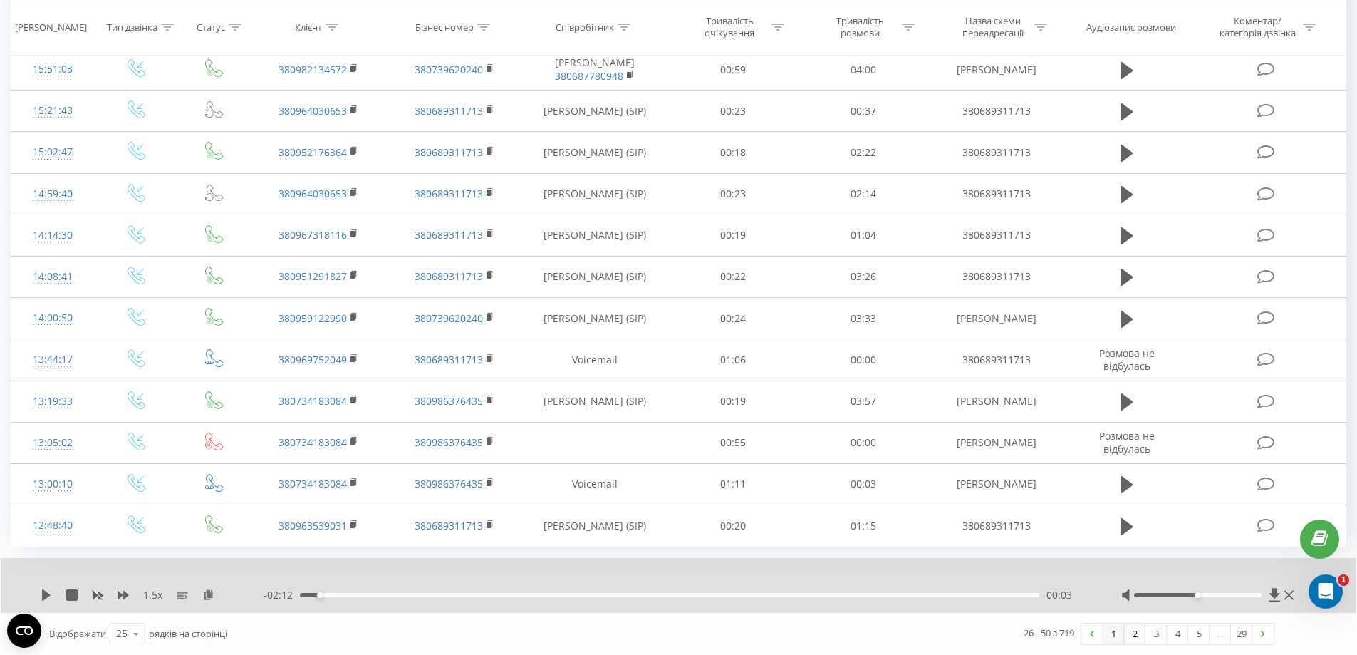
click at [1115, 634] on link "1" at bounding box center [1113, 633] width 21 height 20
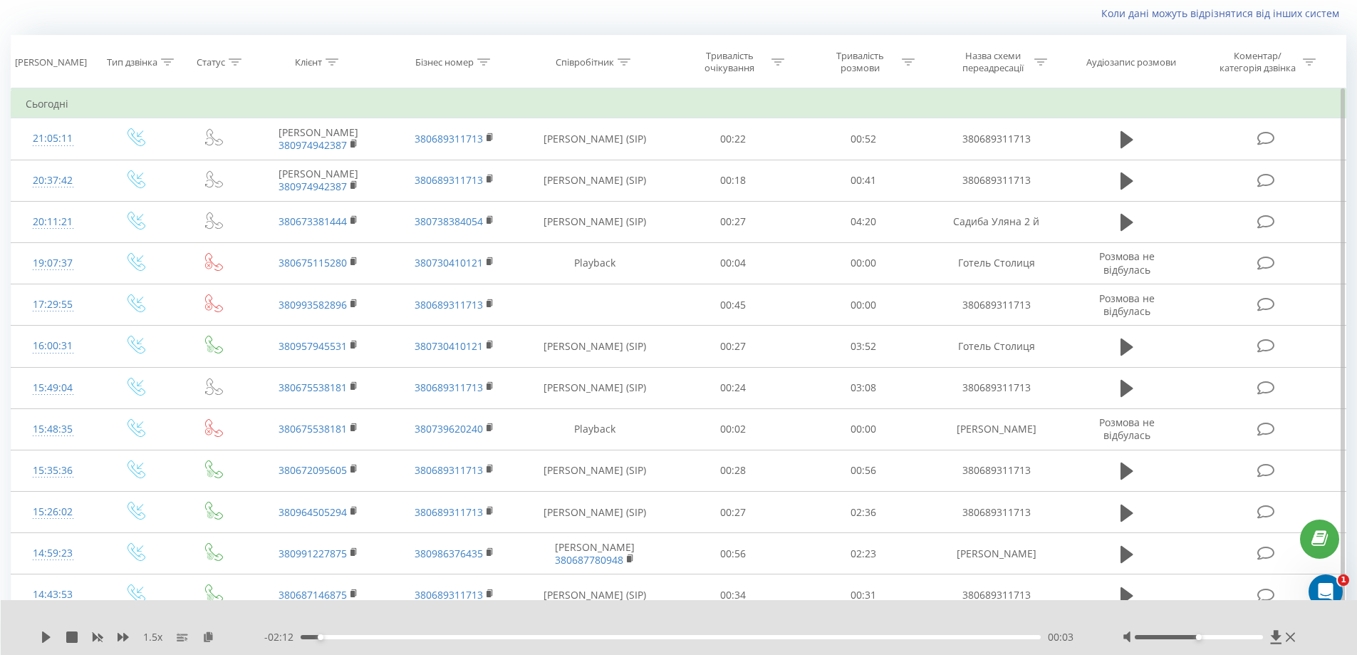
scroll to position [94, 0]
